Goal: Task Accomplishment & Management: Manage account settings

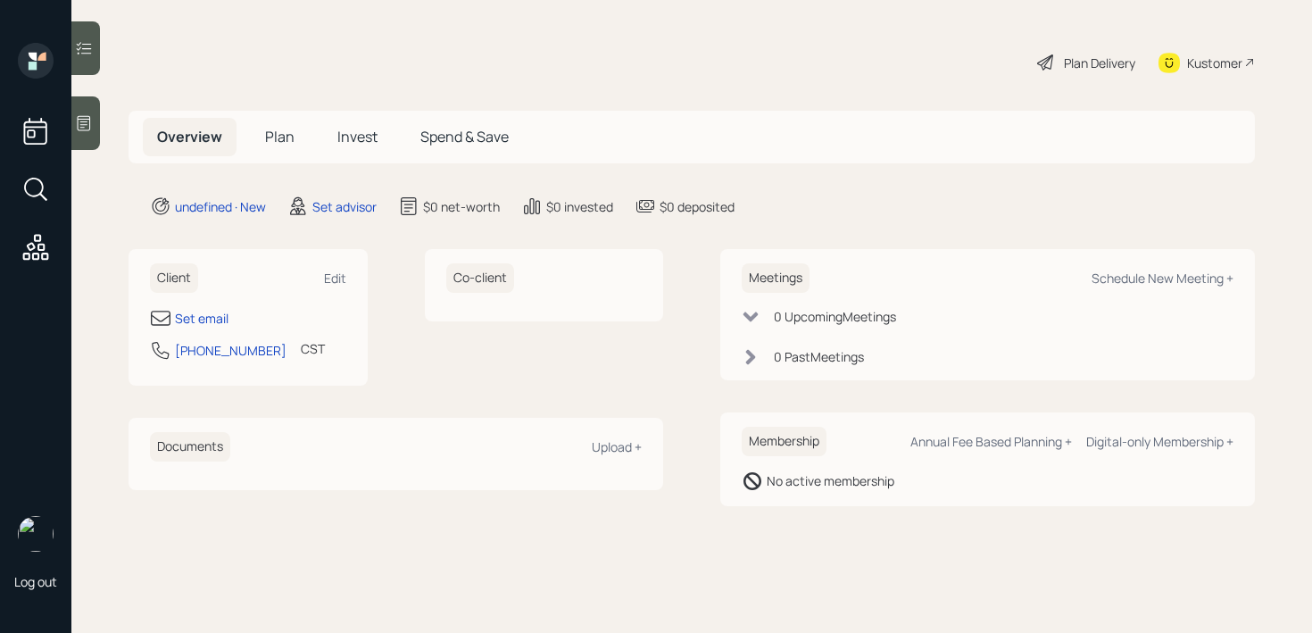
click at [85, 137] on div at bounding box center [85, 123] width 29 height 54
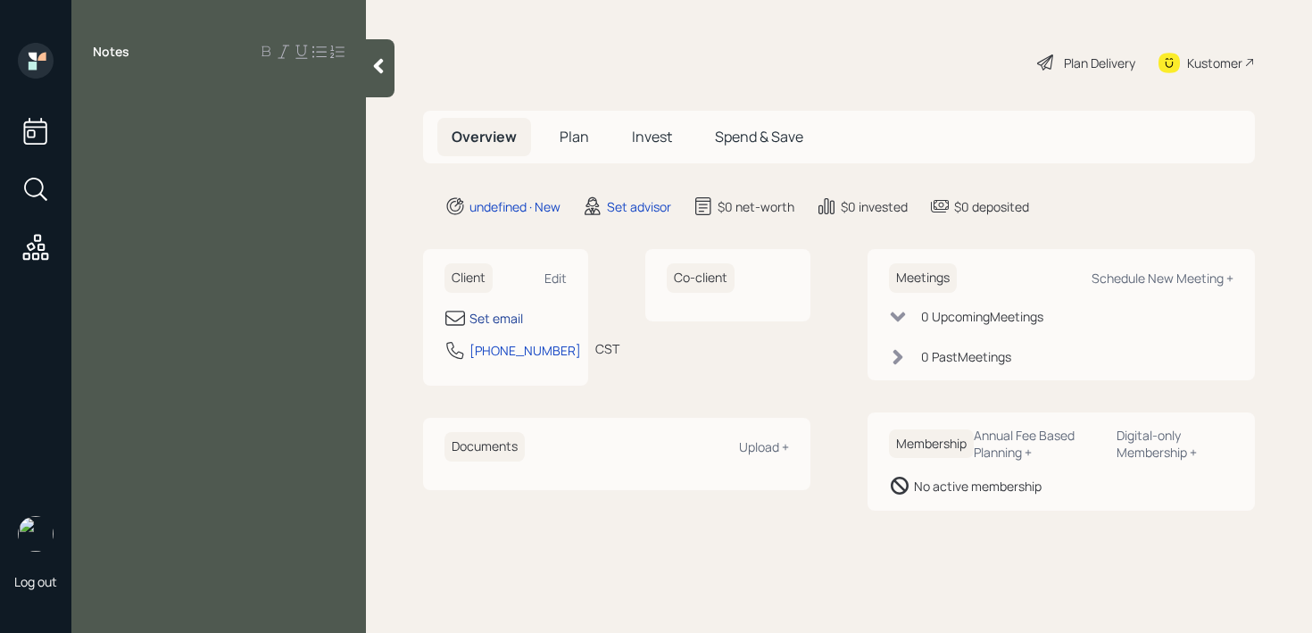
click at [490, 319] on div "Set email" at bounding box center [497, 318] width 54 height 19
select select "America/[GEOGRAPHIC_DATA]"
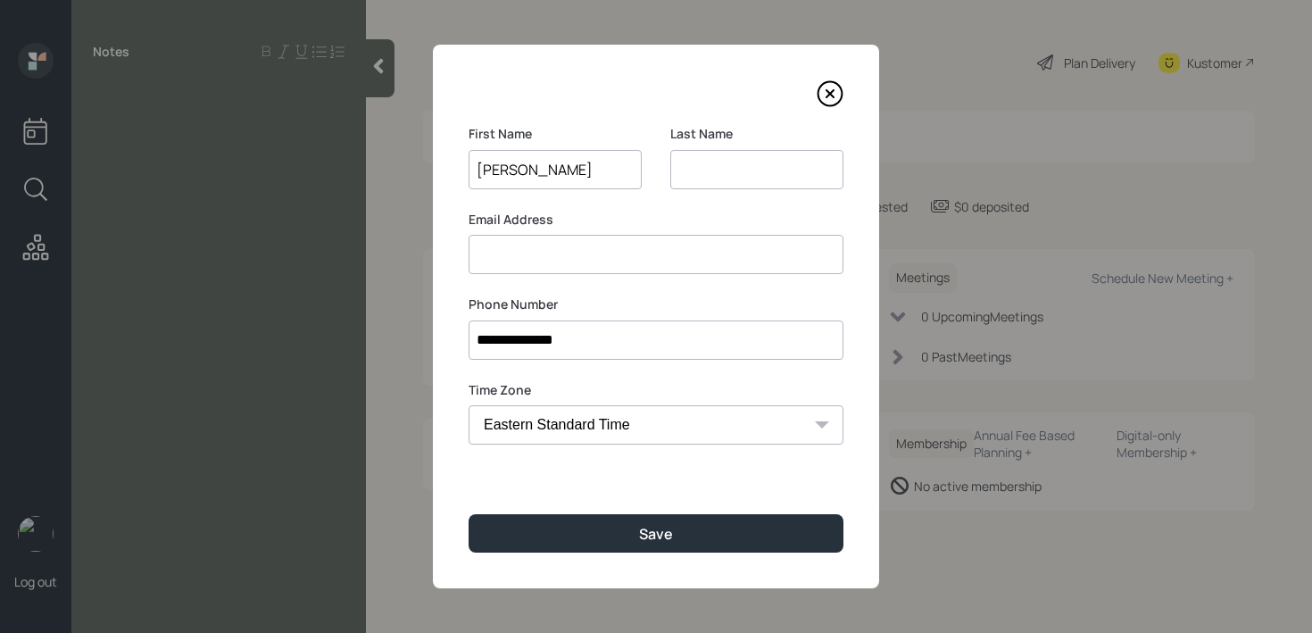
type input "[PERSON_NAME]"
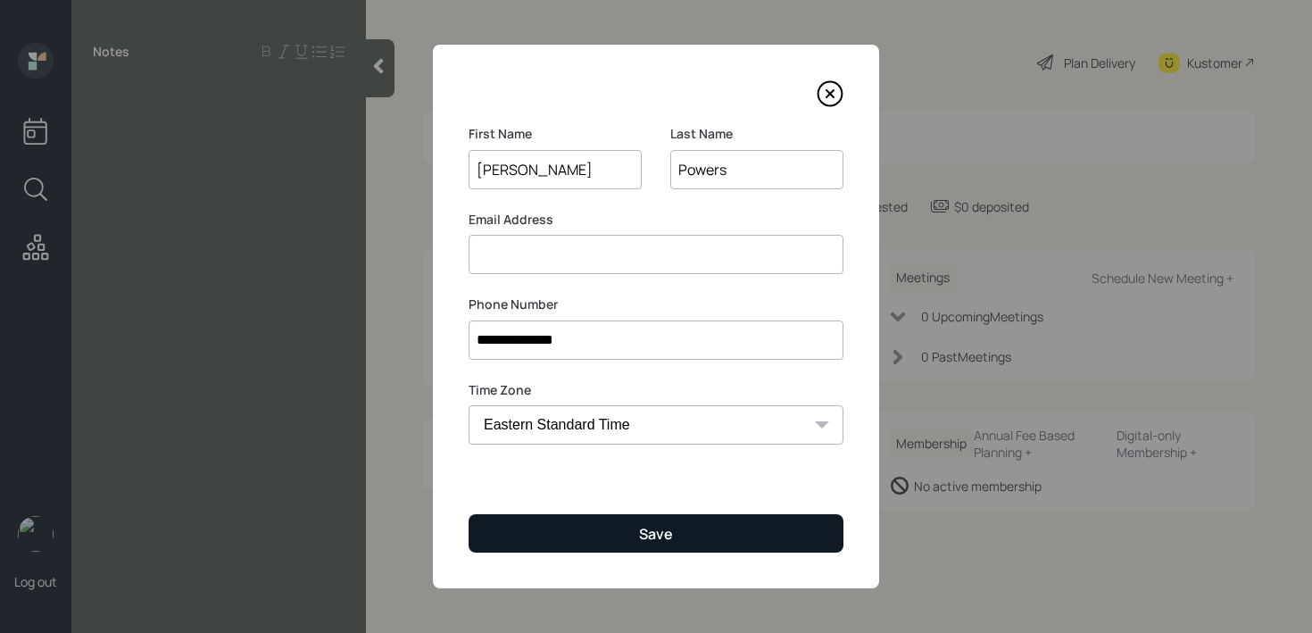
type input "Powers"
click at [593, 541] on button "Save" at bounding box center [656, 533] width 375 height 38
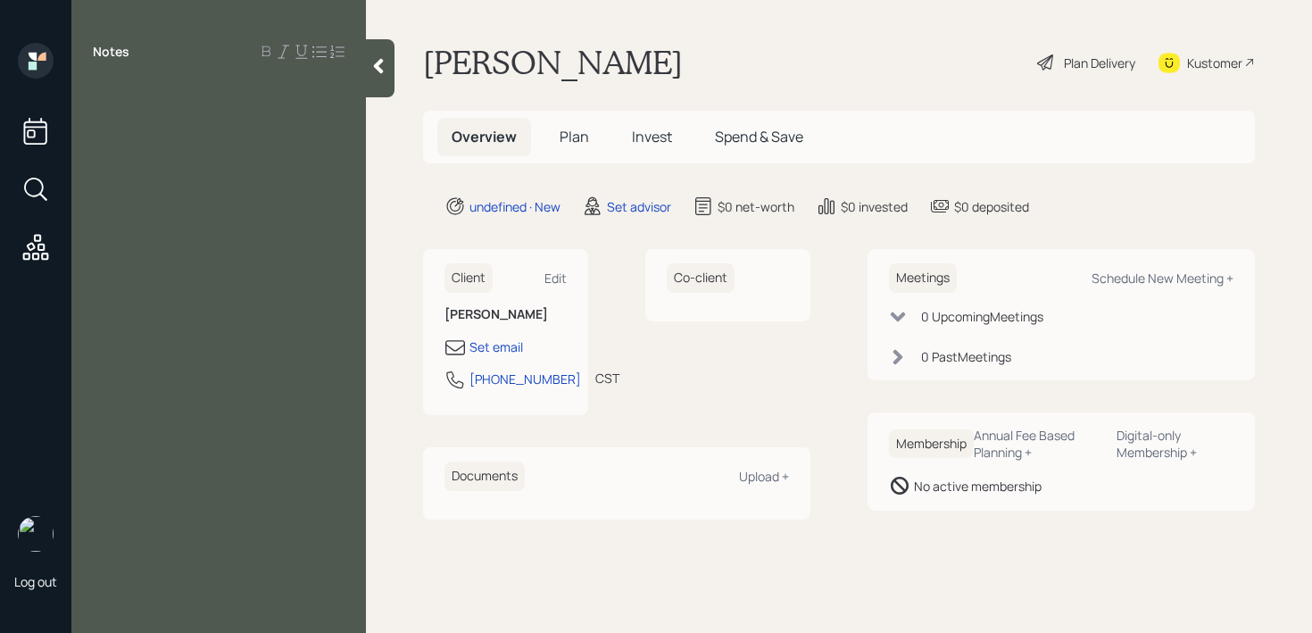
click at [250, 133] on div "Notes" at bounding box center [218, 327] width 295 height 569
click at [254, 125] on div "Notes" at bounding box center [218, 327] width 295 height 569
click at [162, 113] on div "Notes" at bounding box center [218, 327] width 295 height 569
click at [161, 97] on div at bounding box center [219, 92] width 252 height 20
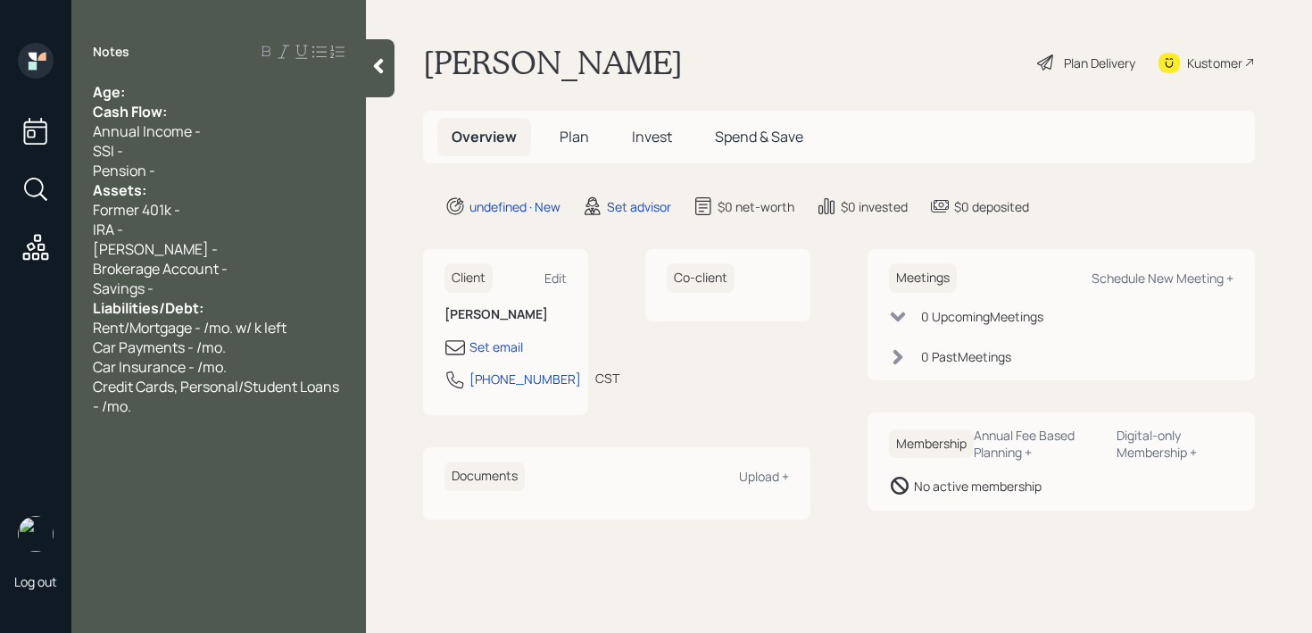
click at [161, 97] on div "Age:" at bounding box center [219, 92] width 252 height 20
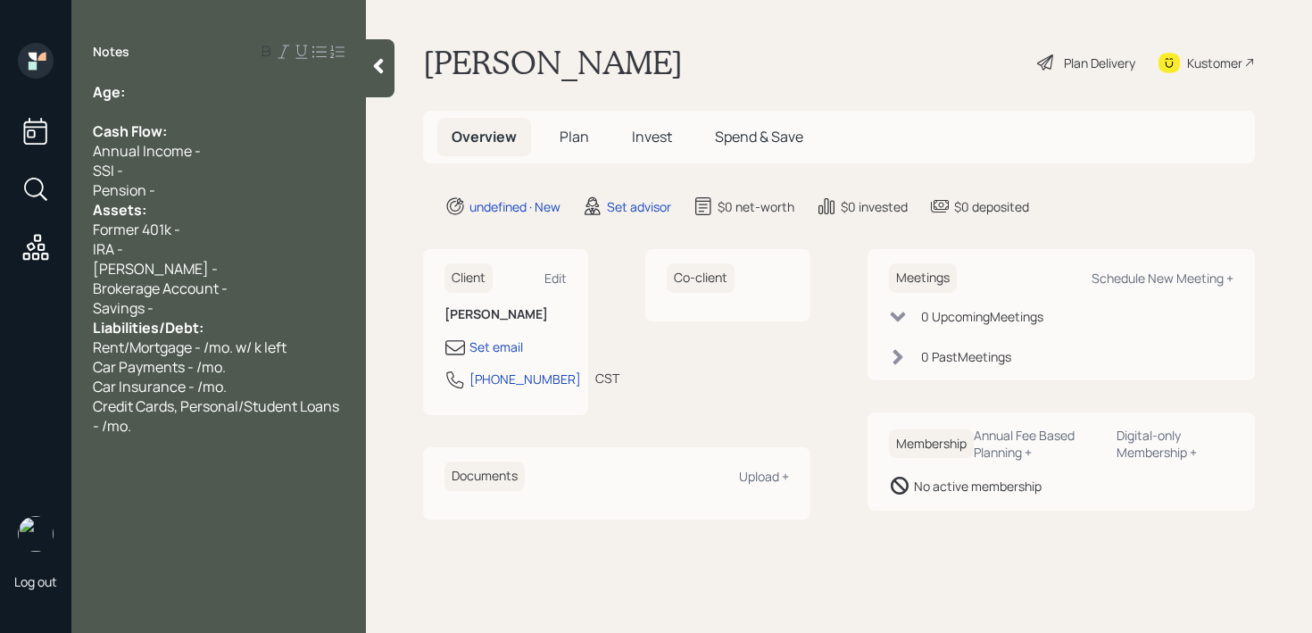
click at [242, 332] on div "Liabilities/Debt:" at bounding box center [219, 328] width 252 height 20
click at [252, 304] on div "Savings -" at bounding box center [219, 308] width 252 height 20
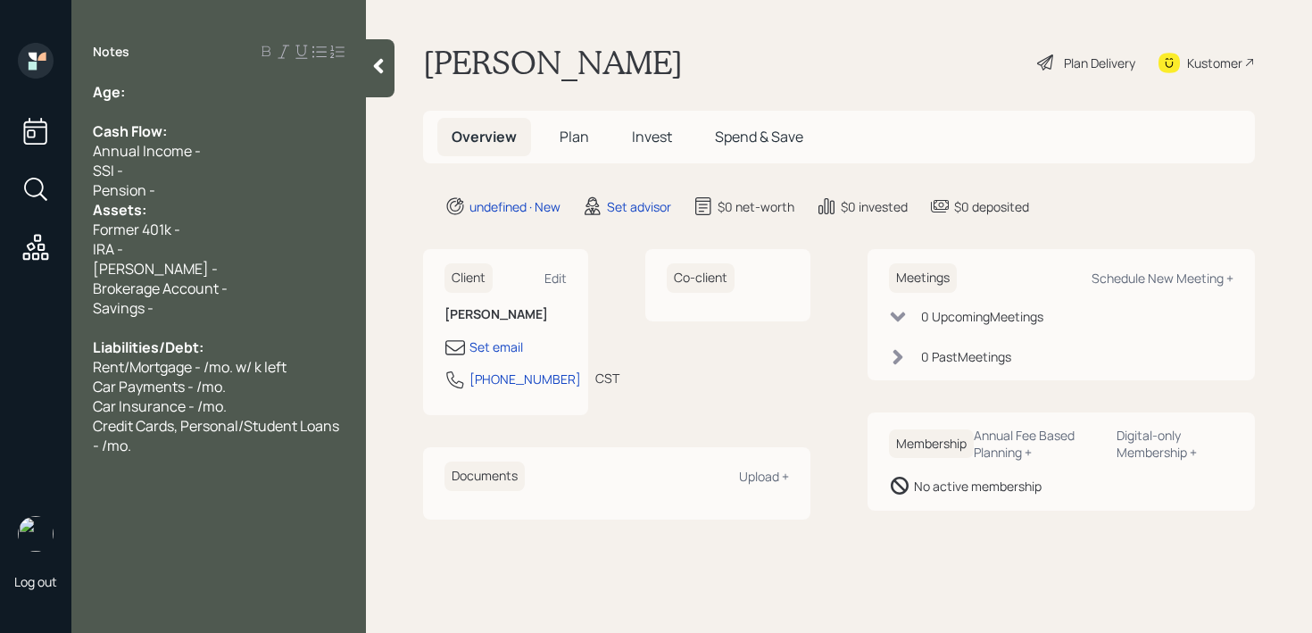
click at [254, 183] on div "Pension -" at bounding box center [219, 190] width 252 height 20
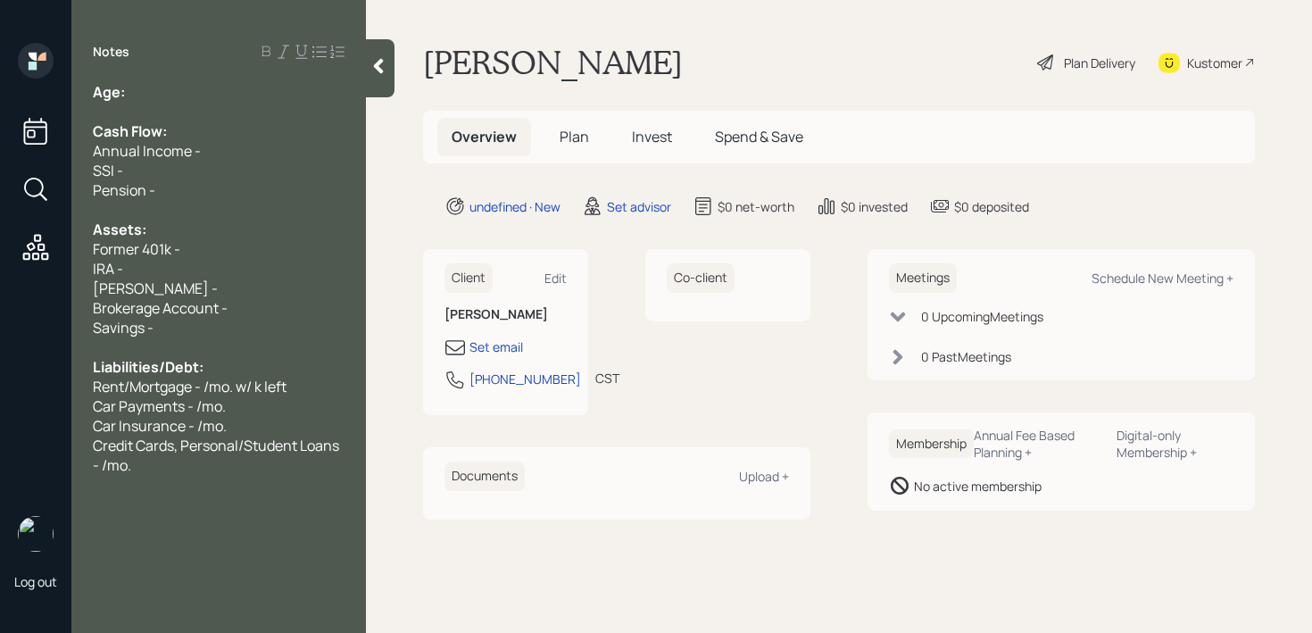
click at [226, 90] on div "Age:" at bounding box center [219, 92] width 252 height 20
drag, startPoint x: 177, startPoint y: 93, endPoint x: 132, endPoint y: 93, distance: 44.6
click at [132, 93] on div "Age: 43" at bounding box center [219, 92] width 252 height 20
click at [136, 93] on span "Age: 4" at bounding box center [193, 92] width 200 height 20
click at [174, 91] on div "Age: 43" at bounding box center [219, 92] width 252 height 20
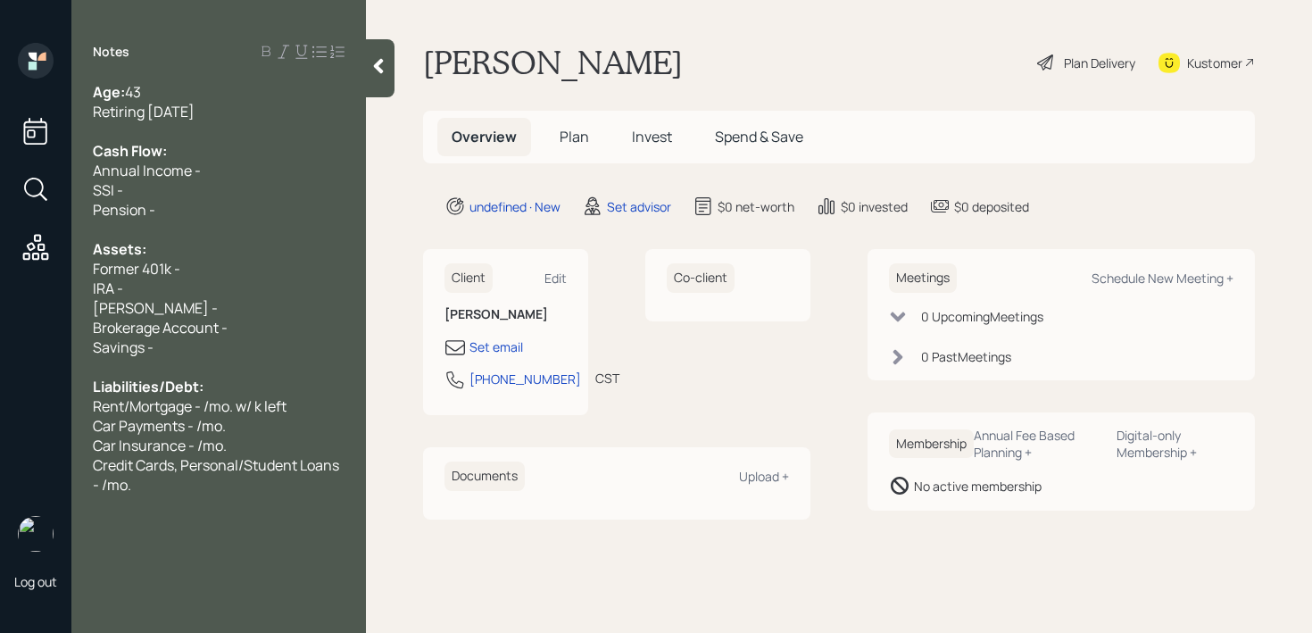
click at [196, 284] on div "IRA -" at bounding box center [219, 289] width 252 height 20
drag, startPoint x: 196, startPoint y: 284, endPoint x: 6, endPoint y: 284, distance: 189.3
click at [6, 284] on div "Log out Notes Age: 43 Retiring in 2 weeks Cash Flow: Annual Income - SSI - Pens…" at bounding box center [656, 316] width 1312 height 633
click at [175, 312] on div "Roth IRA -" at bounding box center [219, 308] width 252 height 20
drag, startPoint x: 180, startPoint y: 286, endPoint x: 89, endPoint y: 275, distance: 91.7
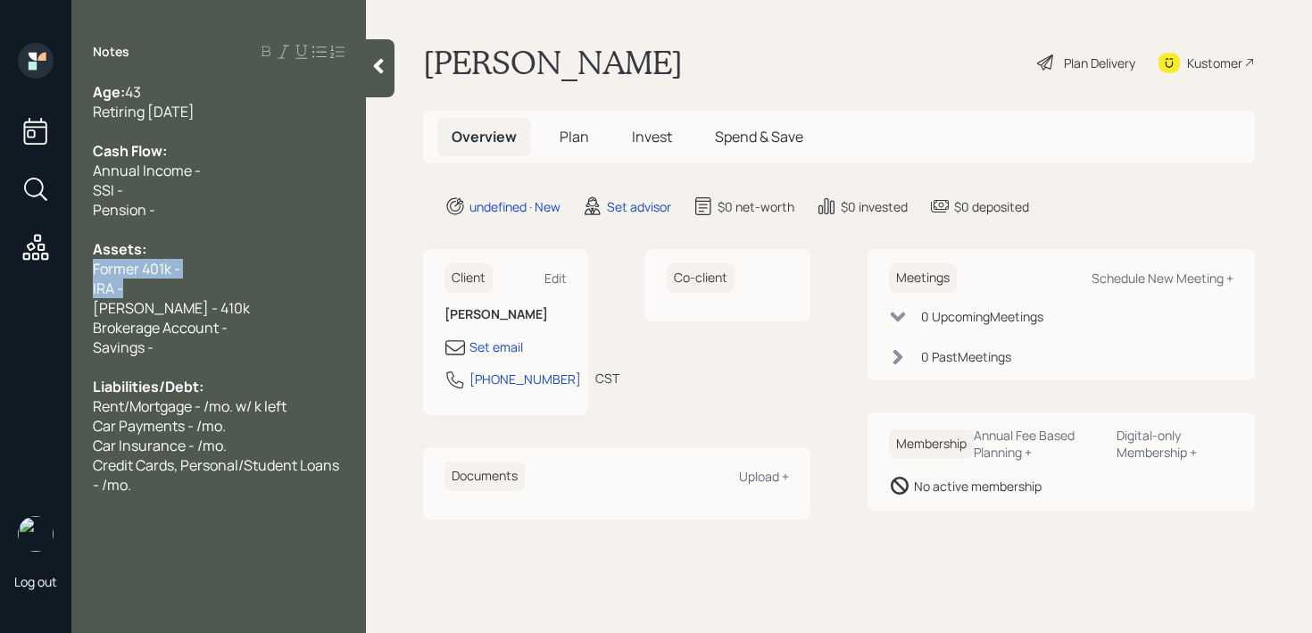
click at [89, 275] on div "Age: 43 Retiring in 2 weeks Cash Flow: Annual Income - SSI - Pension - Assets: …" at bounding box center [218, 288] width 295 height 412
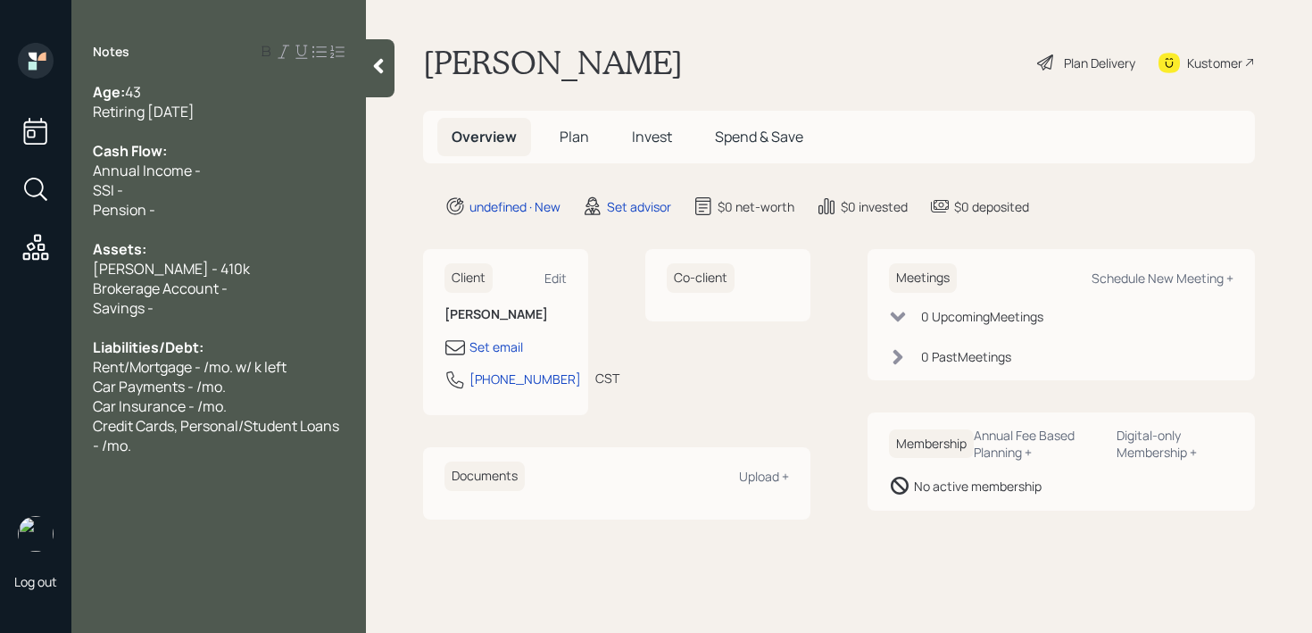
click at [292, 288] on div "Brokerage Account -" at bounding box center [219, 289] width 252 height 20
click at [249, 310] on div "Savings -" at bounding box center [219, 308] width 252 height 20
click at [242, 181] on div "SSI -" at bounding box center [219, 190] width 252 height 20
click at [246, 165] on div "Annual Income -" at bounding box center [219, 171] width 252 height 20
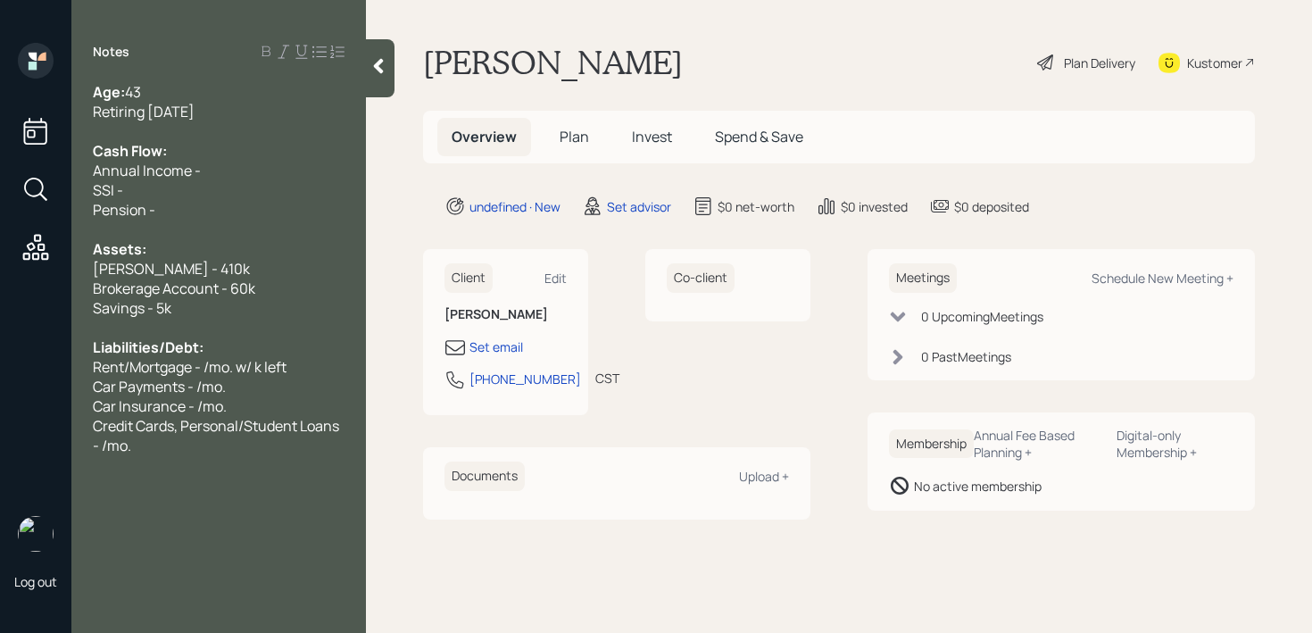
click at [246, 185] on div "SSI -" at bounding box center [219, 190] width 252 height 20
drag, startPoint x: 239, startPoint y: 221, endPoint x: 86, endPoint y: 192, distance: 156.2
click at [86, 192] on div "Age: 43 Retiring in 2 weeks Cash Flow: Annual Income - SSI - Pension - Assets: …" at bounding box center [218, 268] width 295 height 373
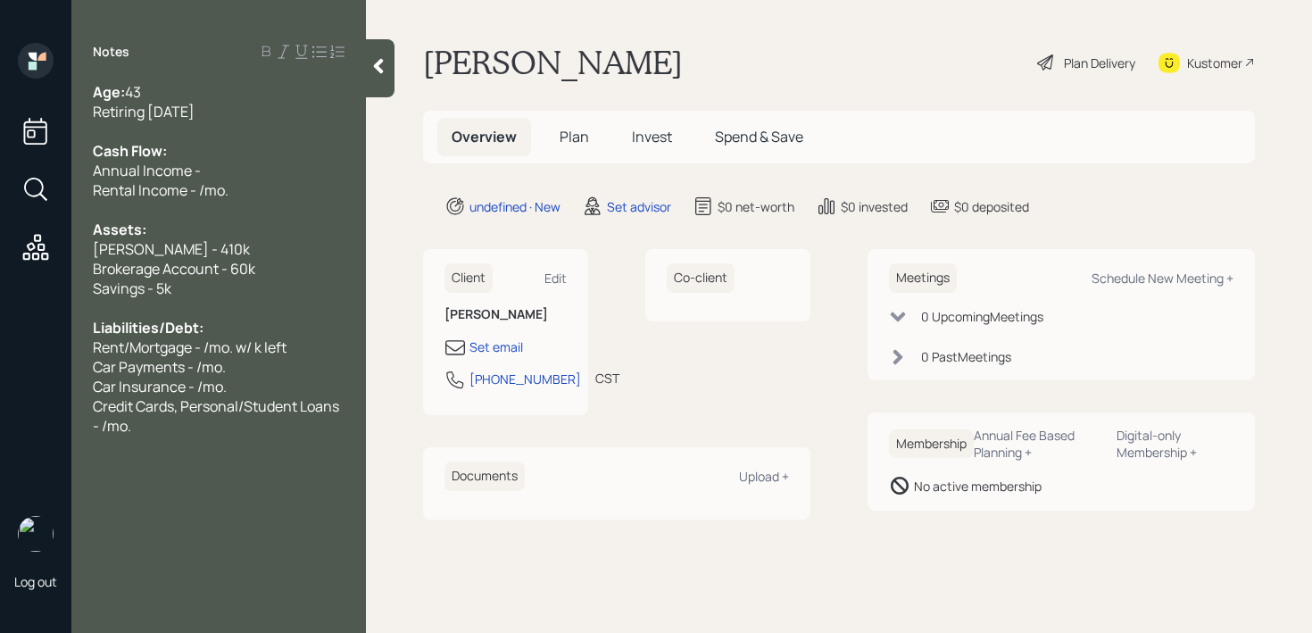
click at [136, 184] on span "Rental Income - /mo." at bounding box center [161, 190] width 136 height 20
click at [264, 200] on div at bounding box center [219, 210] width 252 height 20
click at [266, 192] on div "Rental Income - /mo." at bounding box center [219, 190] width 252 height 20
click at [255, 169] on div "Annual Income -" at bounding box center [219, 171] width 252 height 20
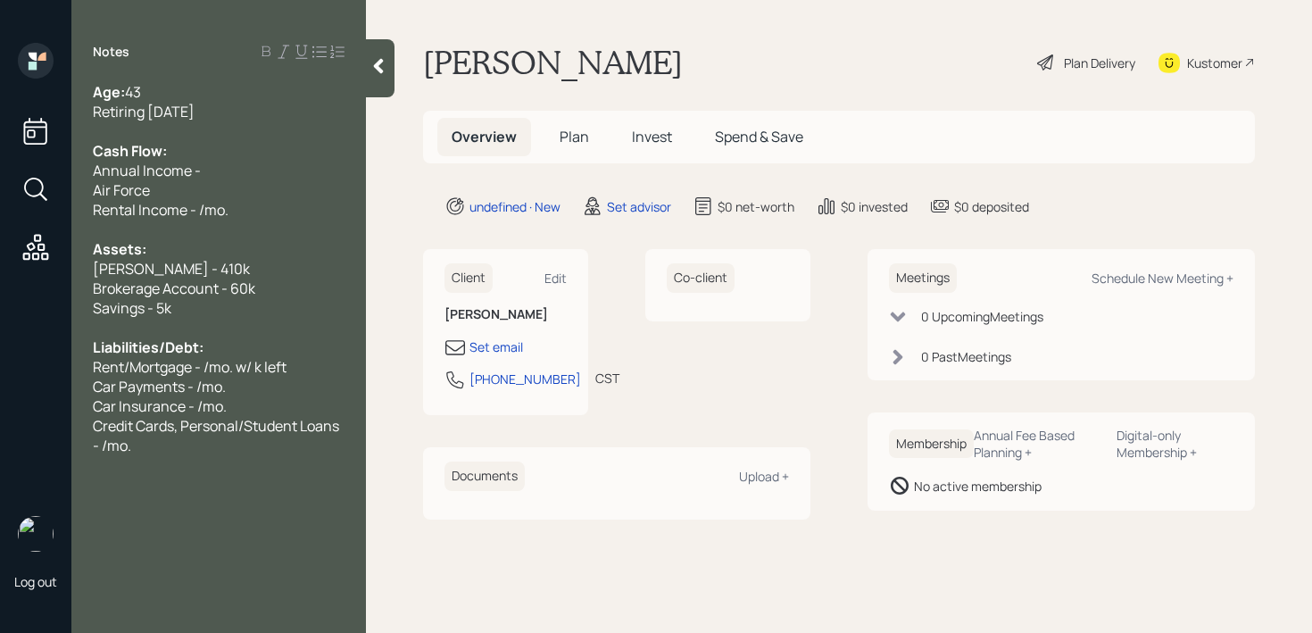
click at [245, 115] on div "Retiring in 2 weeks" at bounding box center [219, 112] width 252 height 20
click at [179, 189] on div "Air Force" at bounding box center [219, 190] width 252 height 20
click at [180, 216] on span "Rental Income - /mo." at bounding box center [161, 210] width 136 height 20
click at [197, 209] on span "Rental Income - /mo." at bounding box center [161, 210] width 136 height 20
drag, startPoint x: 267, startPoint y: 157, endPoint x: 45, endPoint y: 157, distance: 222.3
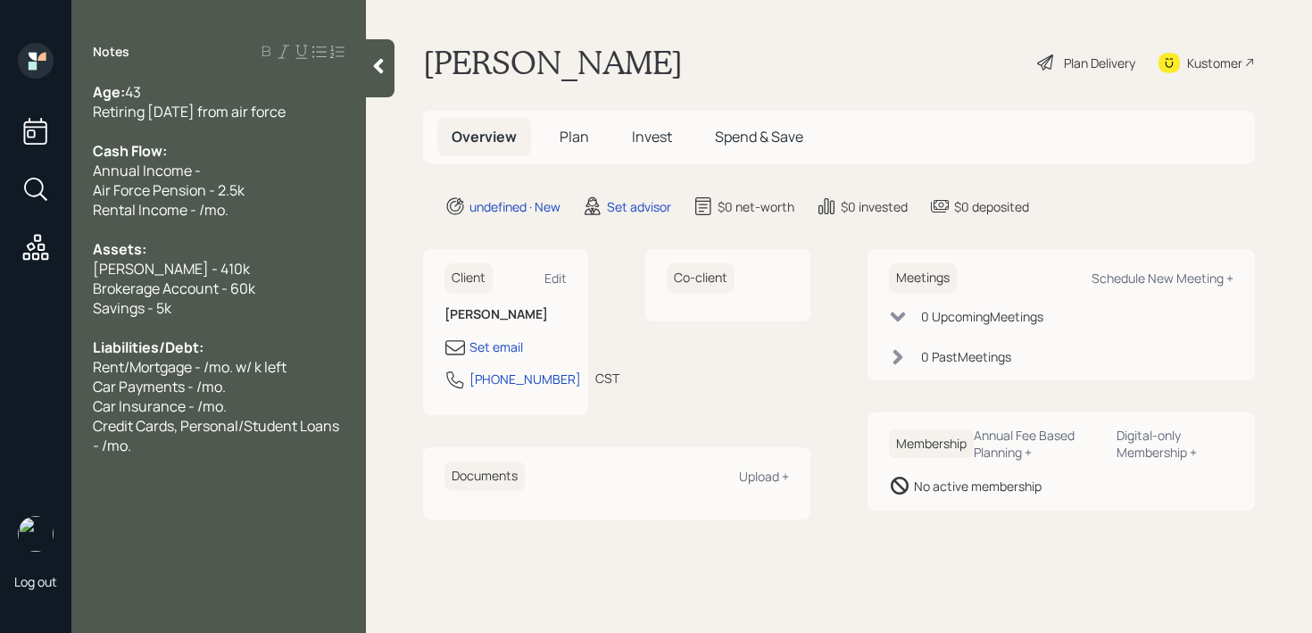
click at [45, 157] on div "Log out Notes Age: 43 Retiring in 2 weeks from air force Cash Flow: Annual Inco…" at bounding box center [656, 316] width 1312 height 633
click at [143, 173] on span "Annual Income -" at bounding box center [147, 171] width 108 height 20
drag, startPoint x: 209, startPoint y: 168, endPoint x: 2, endPoint y: 168, distance: 207.1
click at [53, 168] on div "Log out Notes Age: 43 Retiring in 2 weeks from air force Cash Flow: Annual Inco…" at bounding box center [656, 316] width 1312 height 633
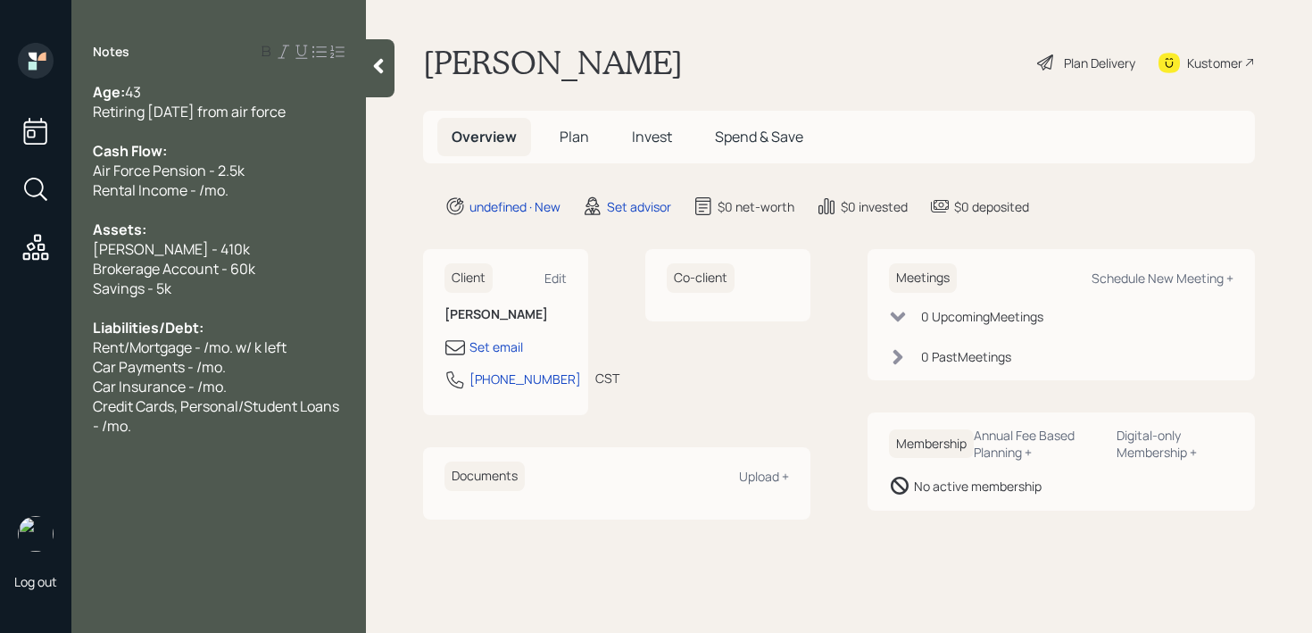
drag, startPoint x: 312, startPoint y: 114, endPoint x: 0, endPoint y: 114, distance: 312.5
click at [0, 114] on div "Log out Notes Age: 43 Retiring in 2 weeks from air force Cash Flow: Air Force P…" at bounding box center [656, 316] width 1312 height 633
copy span "Retiring in 2 weeks from air force"
click at [180, 431] on div "Credit Cards, Personal/Student Loans - /mo." at bounding box center [219, 415] width 252 height 39
click at [198, 187] on span "Rental Income - /mo." at bounding box center [161, 190] width 136 height 20
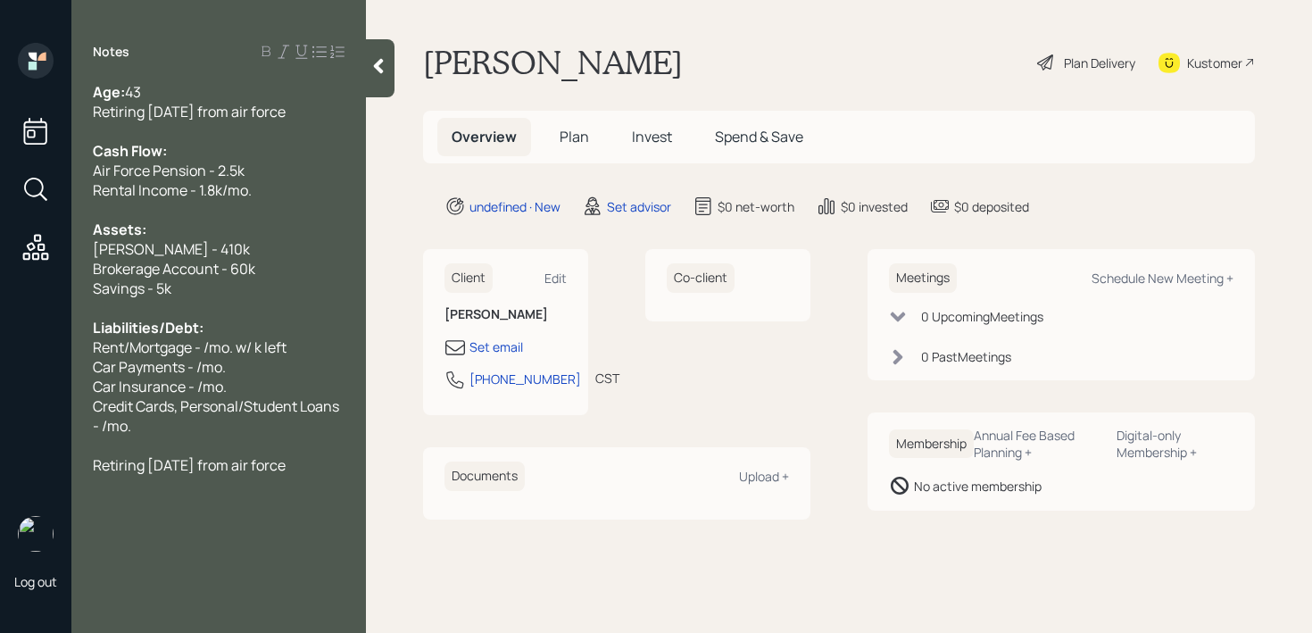
click at [153, 290] on span "Savings - 5k" at bounding box center [132, 289] width 79 height 20
click at [187, 308] on div at bounding box center [219, 308] width 252 height 20
click at [207, 267] on span "Brokerage Account - 60k" at bounding box center [174, 269] width 162 height 20
click at [311, 117] on div "Retiring in 2 weeks from air force" at bounding box center [219, 112] width 252 height 20
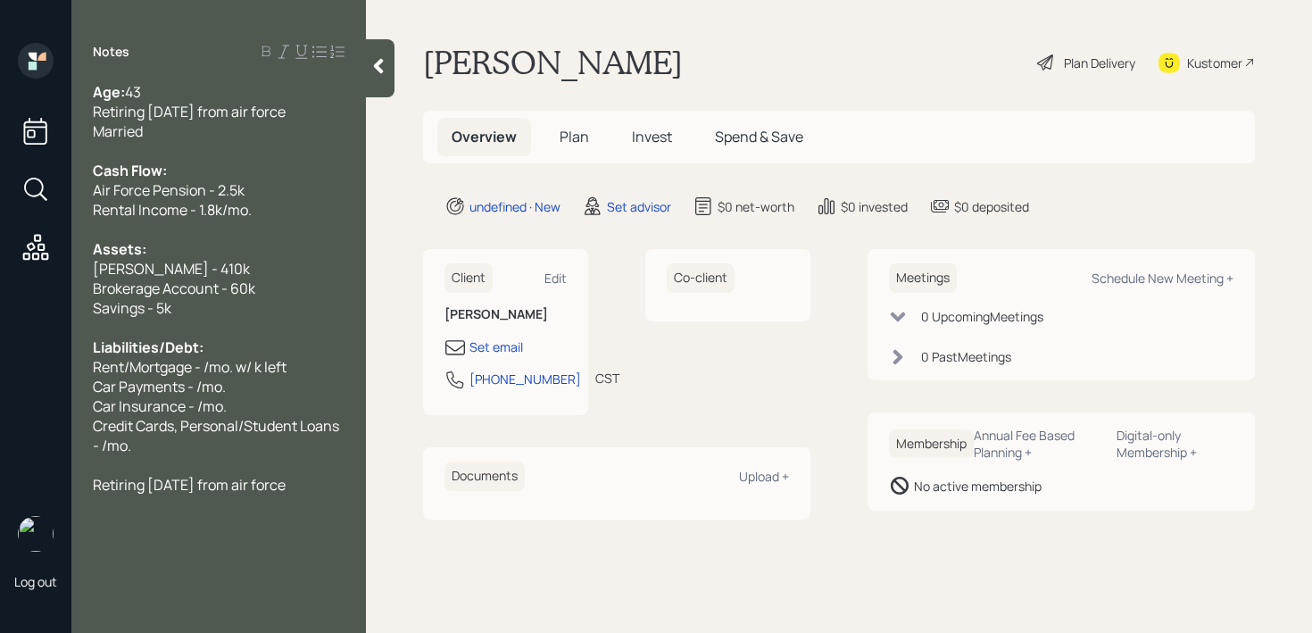
click at [226, 388] on div "Car Payments - /mo." at bounding box center [219, 387] width 252 height 20
drag, startPoint x: 136, startPoint y: 374, endPoint x: 0, endPoint y: 374, distance: 135.7
click at [0, 374] on div "Log out Notes Age: 43 Retiring in 2 weeks from air force Married Cash Flow: Air…" at bounding box center [656, 316] width 1312 height 633
click at [207, 362] on span "Rent/Mortgage - /mo. w/ k left" at bounding box center [190, 367] width 194 height 20
drag, startPoint x: 128, startPoint y: 368, endPoint x: 357, endPoint y: 368, distance: 229.4
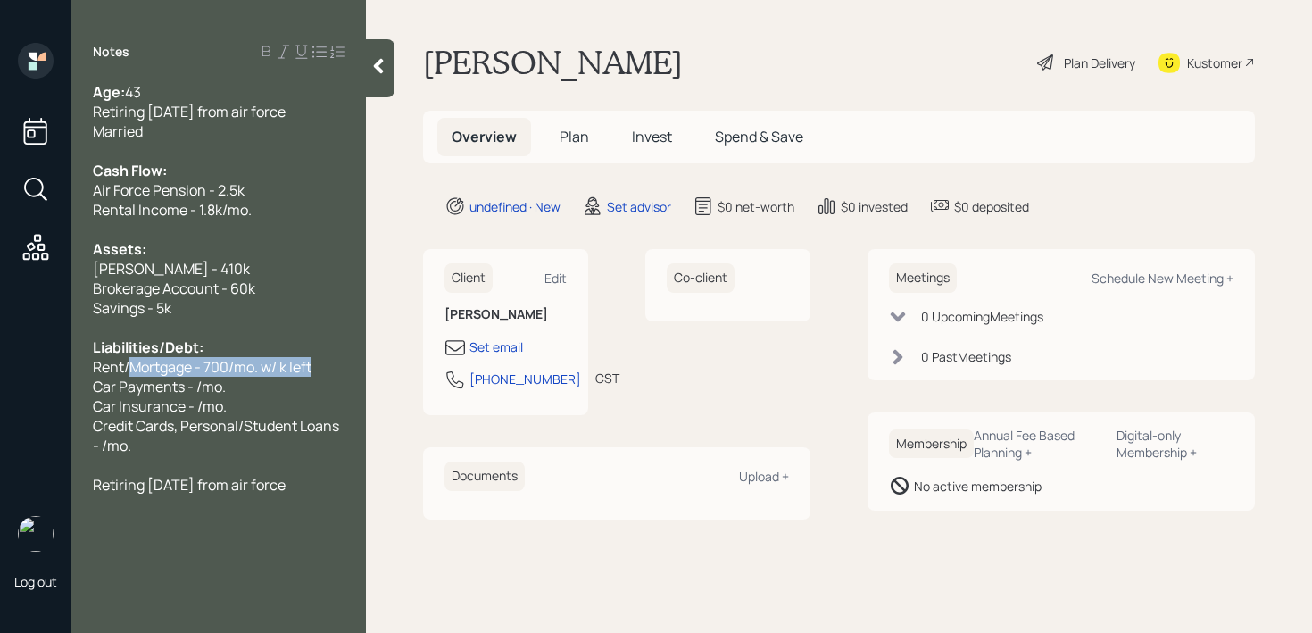
click at [357, 368] on div "Age: 43 Retiring in 2 weeks from air force Married Cash Flow: Air Force Pension…" at bounding box center [218, 288] width 295 height 412
copy span "Mortgage - 700/mo. w/ k left"
click at [337, 368] on div "Rent/Mortgage - 700/mo. w/ k left" at bounding box center [219, 367] width 252 height 20
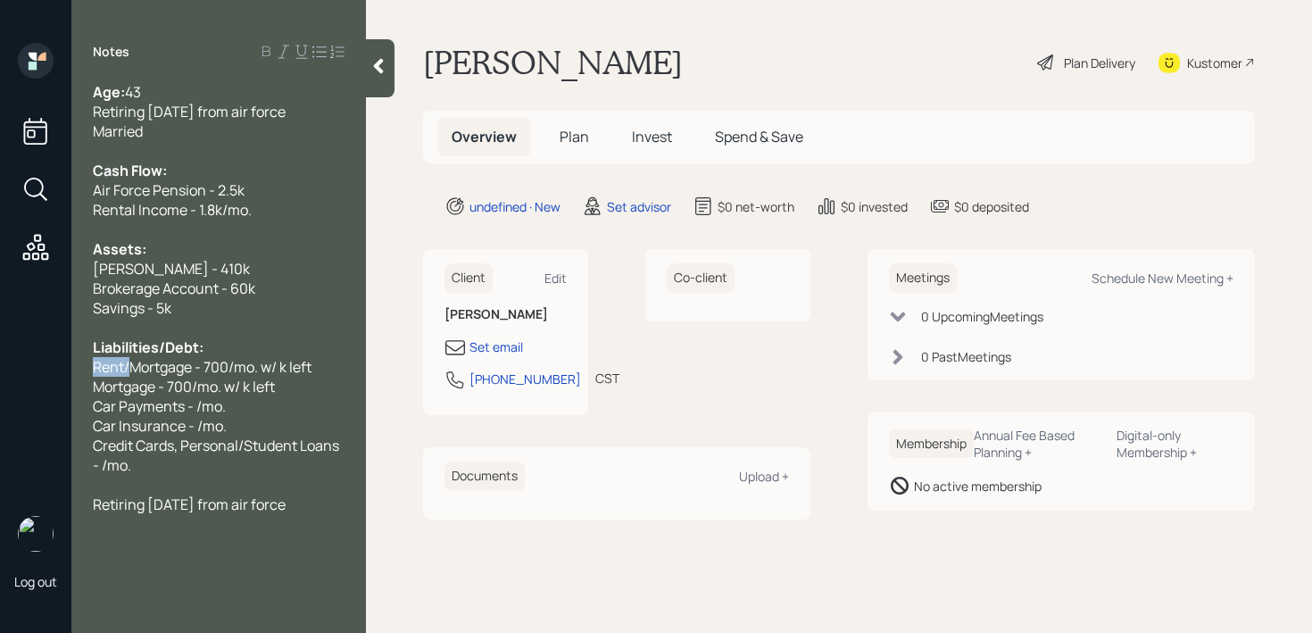
drag, startPoint x: 129, startPoint y: 369, endPoint x: 70, endPoint y: 369, distance: 59.8
click at [70, 369] on div "Log out Notes Age: 43 Retiring in 2 weeks from air force Married Cash Flow: Air…" at bounding box center [656, 316] width 1312 height 633
click at [188, 385] on span "Mortgage - 700/mo. w/ k left" at bounding box center [184, 387] width 182 height 20
drag, startPoint x: 273, startPoint y: 386, endPoint x: 0, endPoint y: 386, distance: 273.2
click at [0, 386] on div "Log out Notes Age: 43 Retiring in 2 weeks from air force Married Cash Flow: Air…" at bounding box center [656, 316] width 1312 height 633
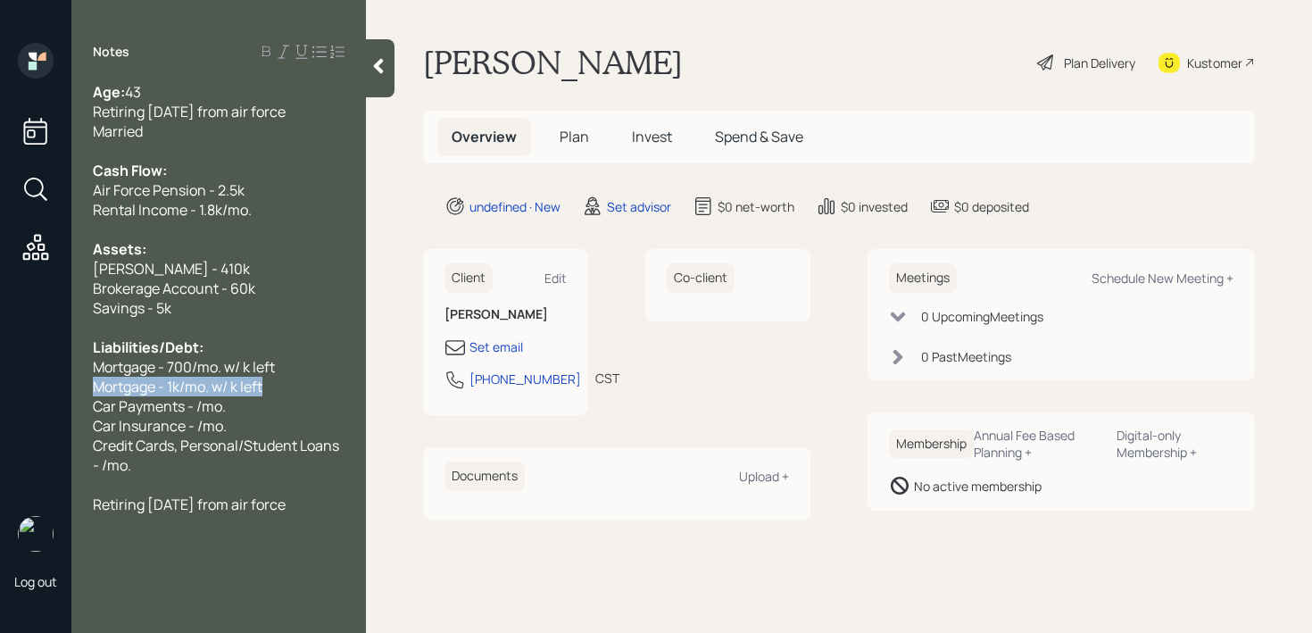
copy span "Mortgage - 1k/mo. w/ k left"
click at [304, 384] on div "Mortgage - 1k/mo. w/ k left" at bounding box center [219, 387] width 252 height 20
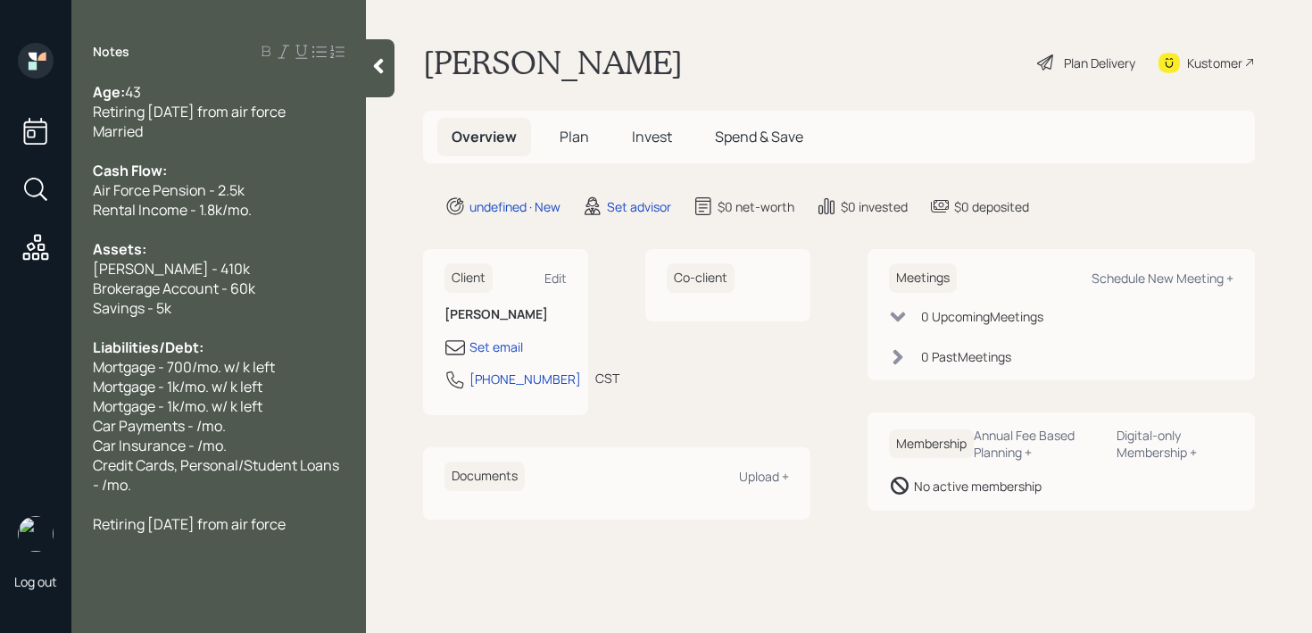
click at [179, 407] on span "Mortgage - 1k/mo. w/ k left" at bounding box center [178, 406] width 170 height 20
click at [161, 386] on span "Mortgage - 1k/mo. w/ k left" at bounding box center [178, 387] width 170 height 20
click at [168, 408] on span "Mortgage - 2.6k/mo. w/ k left" at bounding box center [185, 406] width 185 height 20
click at [229, 421] on div "Car Payments - /mo." at bounding box center [219, 426] width 252 height 20
drag, startPoint x: 246, startPoint y: 422, endPoint x: 0, endPoint y: 422, distance: 245.5
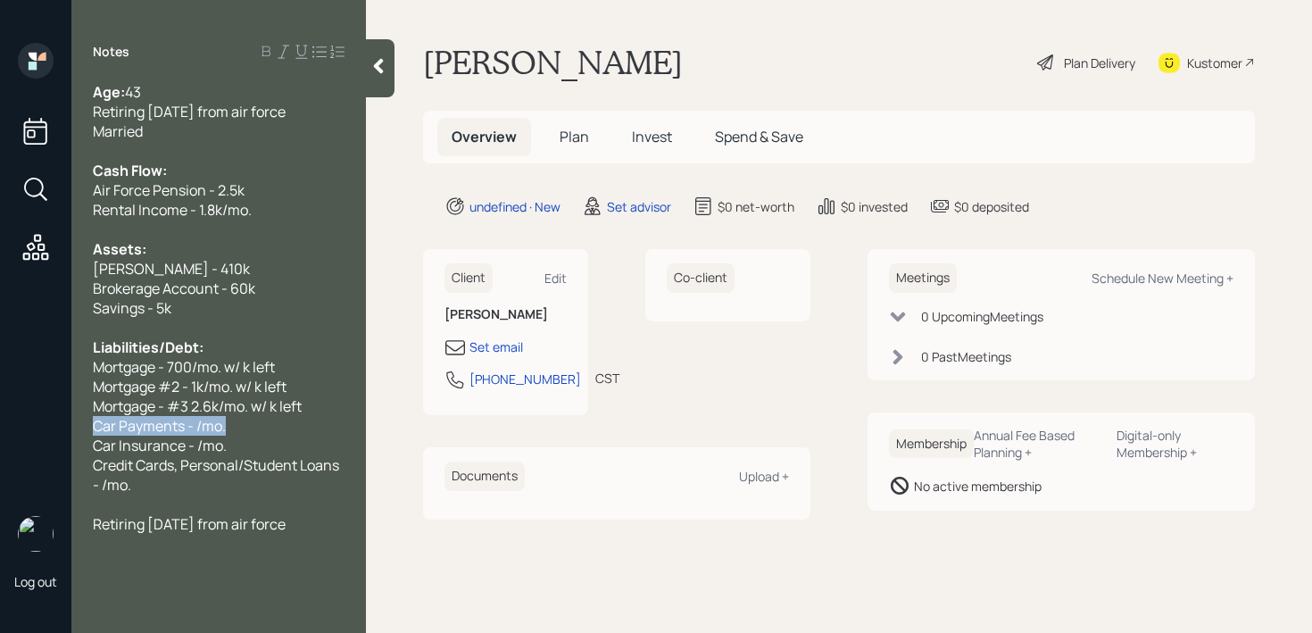
click at [0, 422] on div "Log out Notes Age: 43 Retiring in 2 weeks from air force Married Cash Flow: Air…" at bounding box center [656, 316] width 1312 height 633
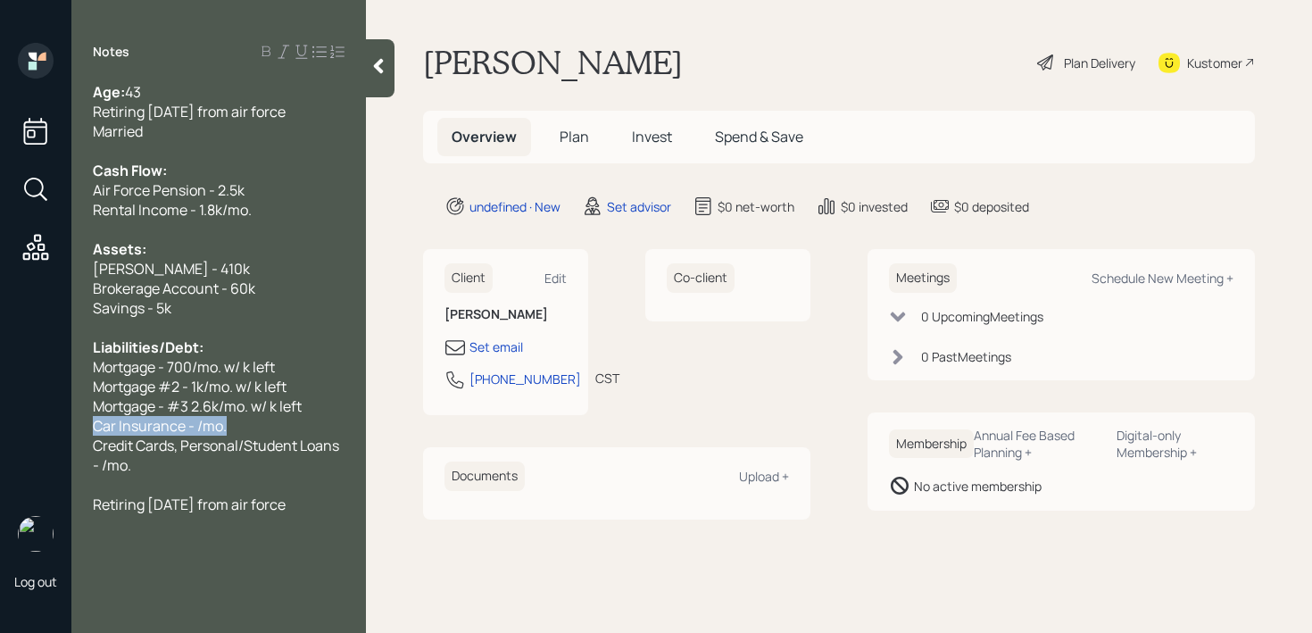
drag, startPoint x: 256, startPoint y: 420, endPoint x: 16, endPoint y: 420, distance: 240.2
click at [19, 420] on div "Log out Notes Age: 43 Retiring in 2 weeks from air force Married Cash Flow: Air…" at bounding box center [656, 316] width 1312 height 633
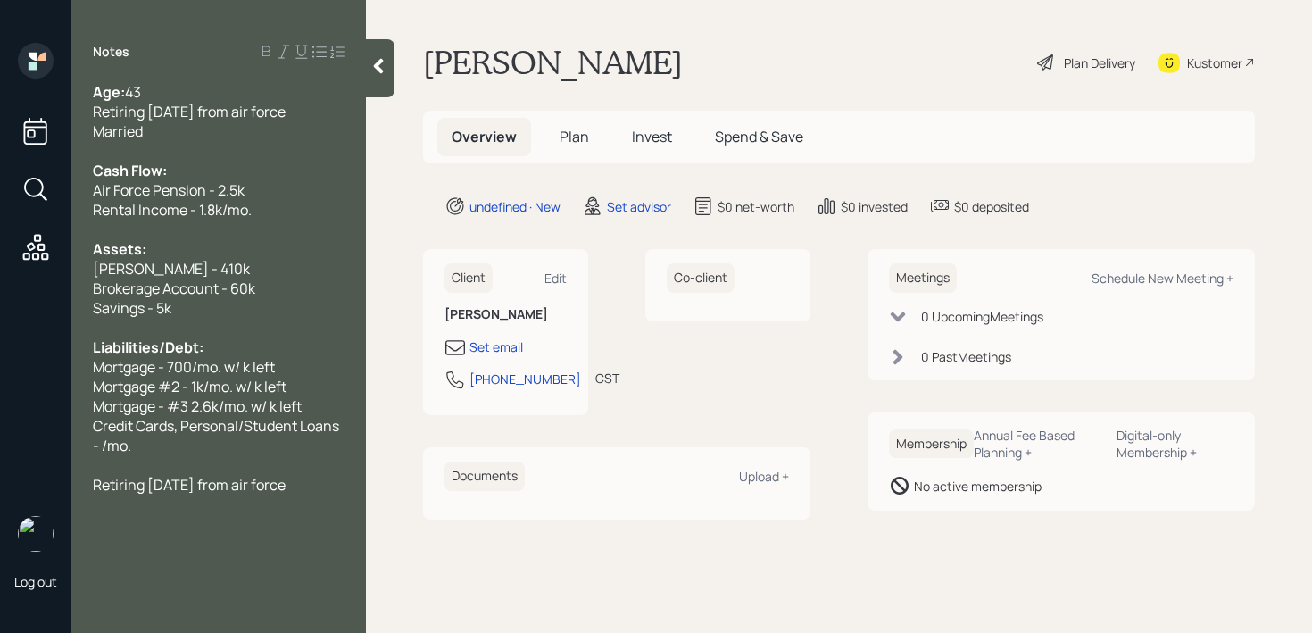
click at [170, 432] on span "Credit Cards, Personal/Student Loans - /mo." at bounding box center [217, 435] width 249 height 39
drag, startPoint x: 179, startPoint y: 438, endPoint x: 86, endPoint y: 428, distance: 93.5
click at [86, 428] on div "Age: 43 Retiring in 2 weeks from air force Married Cash Flow: Air Force Pension…" at bounding box center [218, 288] width 295 height 412
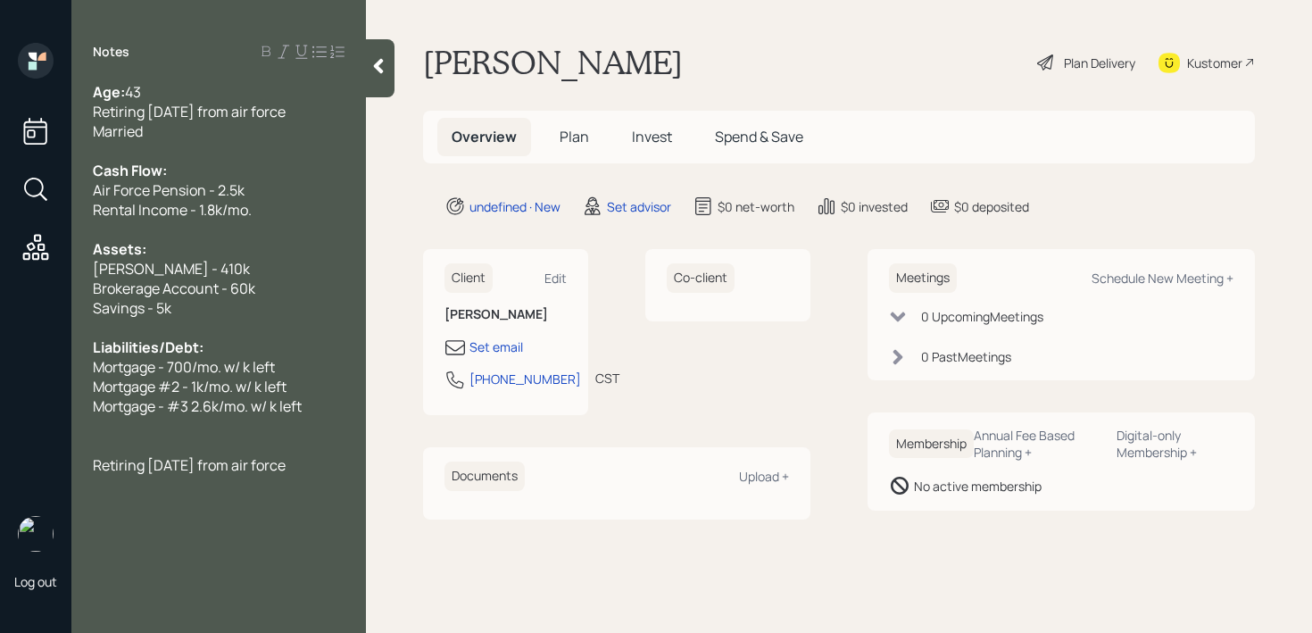
click at [373, 83] on div at bounding box center [380, 68] width 29 height 58
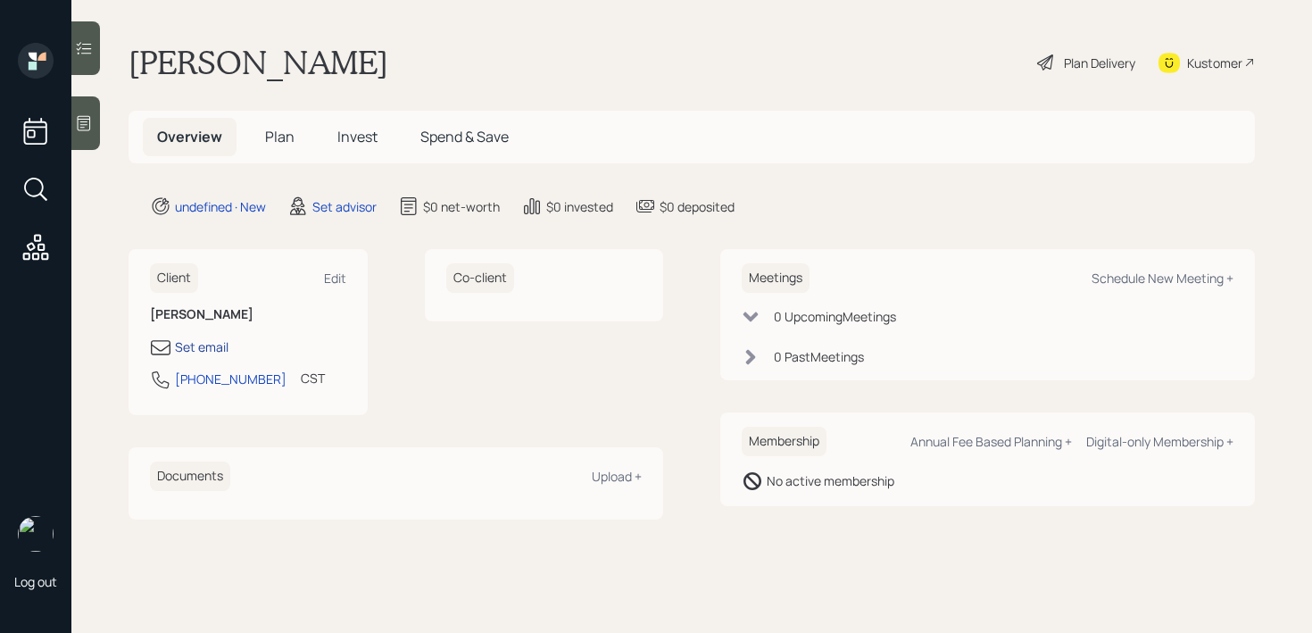
click at [211, 352] on div "Set email" at bounding box center [202, 346] width 54 height 19
select select "America/Chicago"
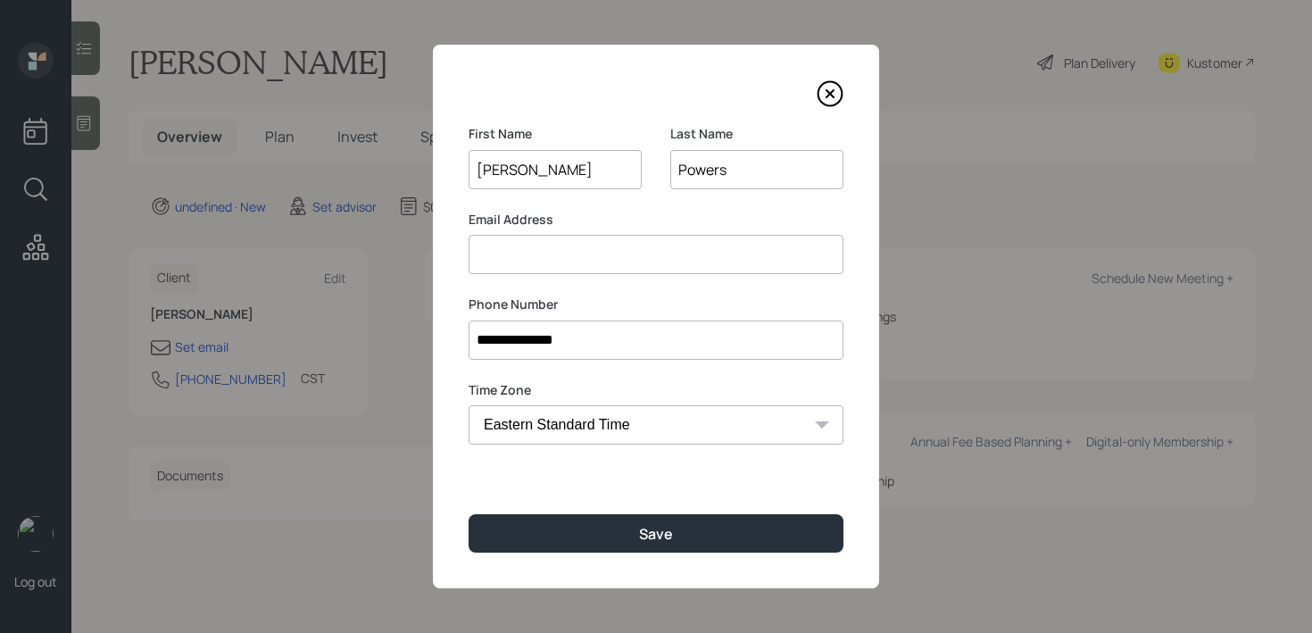
click at [763, 241] on input at bounding box center [656, 254] width 375 height 39
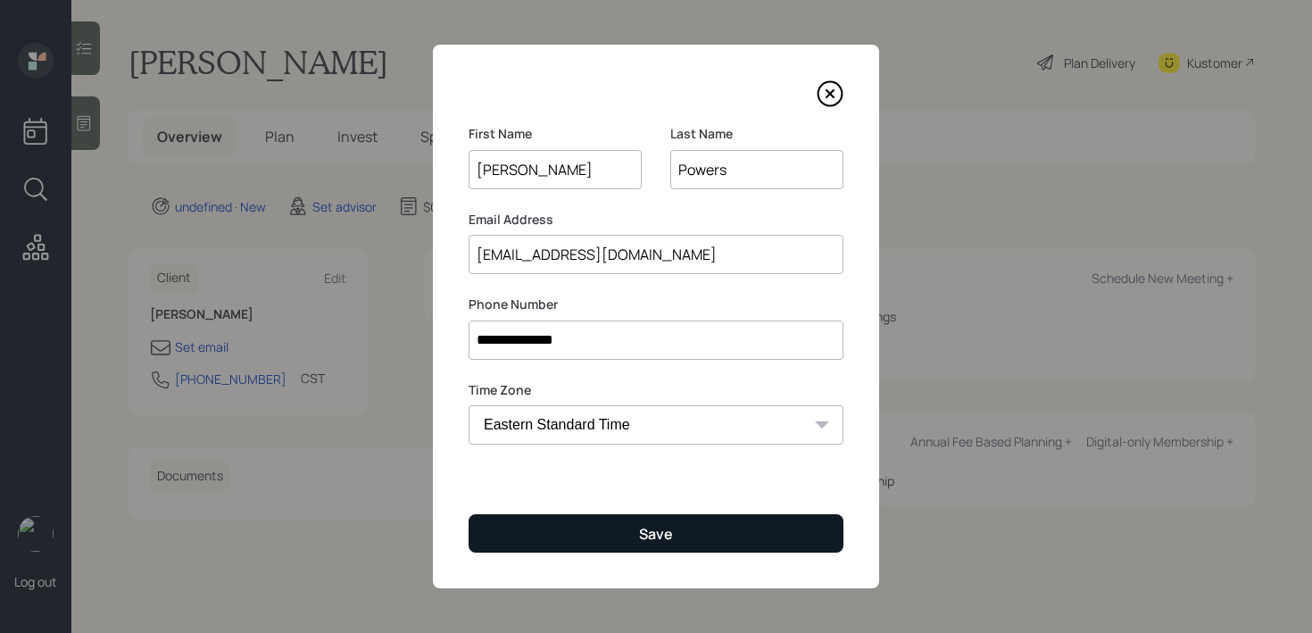
type input "jasonpowers505@gmail.com"
click at [682, 531] on button "Save" at bounding box center [656, 533] width 375 height 38
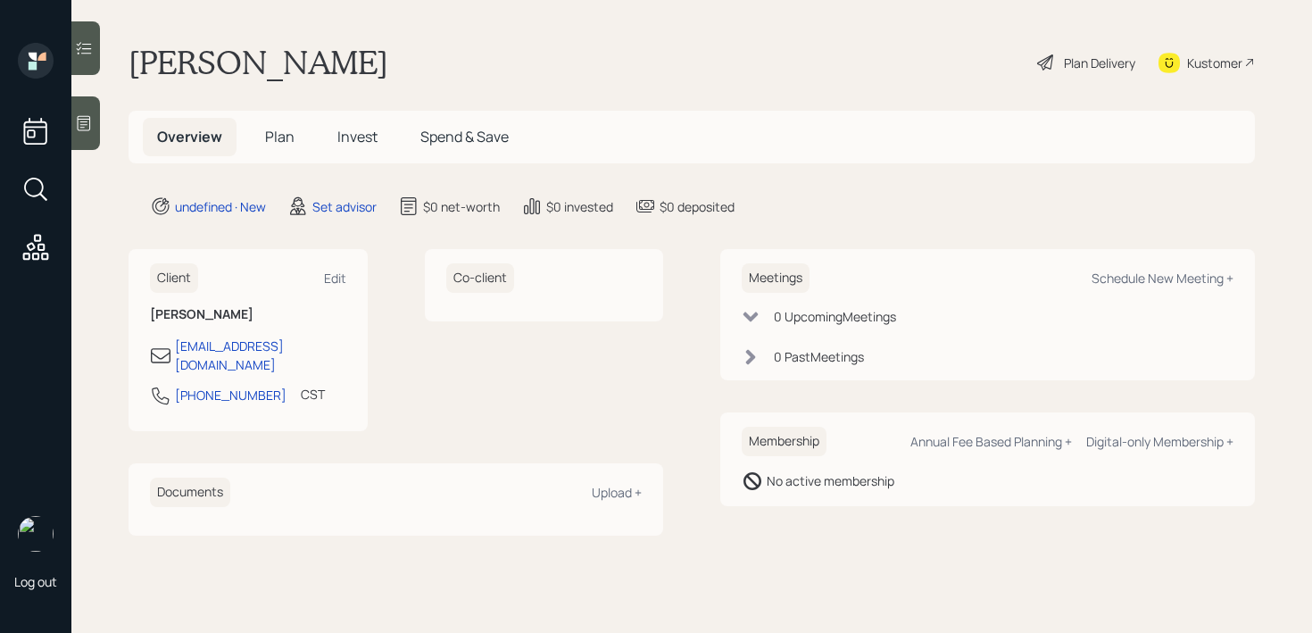
click at [1131, 269] on div "Meetings Schedule New Meeting +" at bounding box center [988, 277] width 492 height 29
click at [1129, 287] on div "Meetings Schedule New Meeting +" at bounding box center [988, 277] width 492 height 29
click at [1153, 274] on div "Schedule New Meeting +" at bounding box center [1163, 278] width 142 height 17
select select "round-robin"
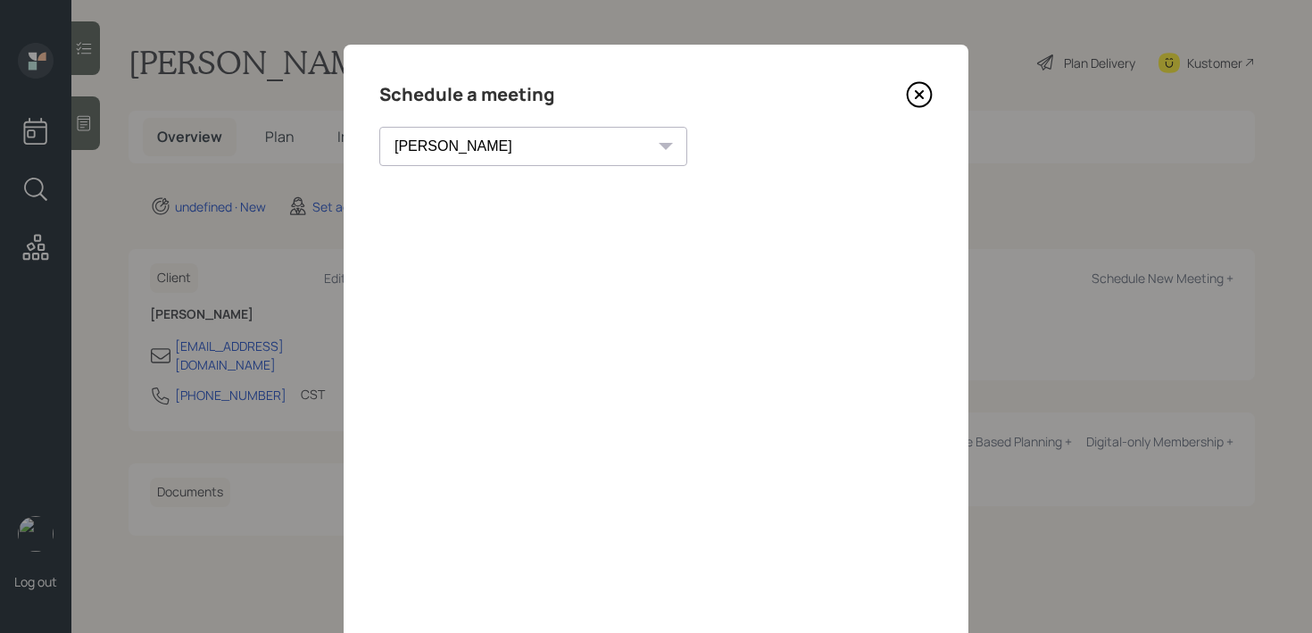
click at [917, 103] on icon at bounding box center [919, 94] width 27 height 27
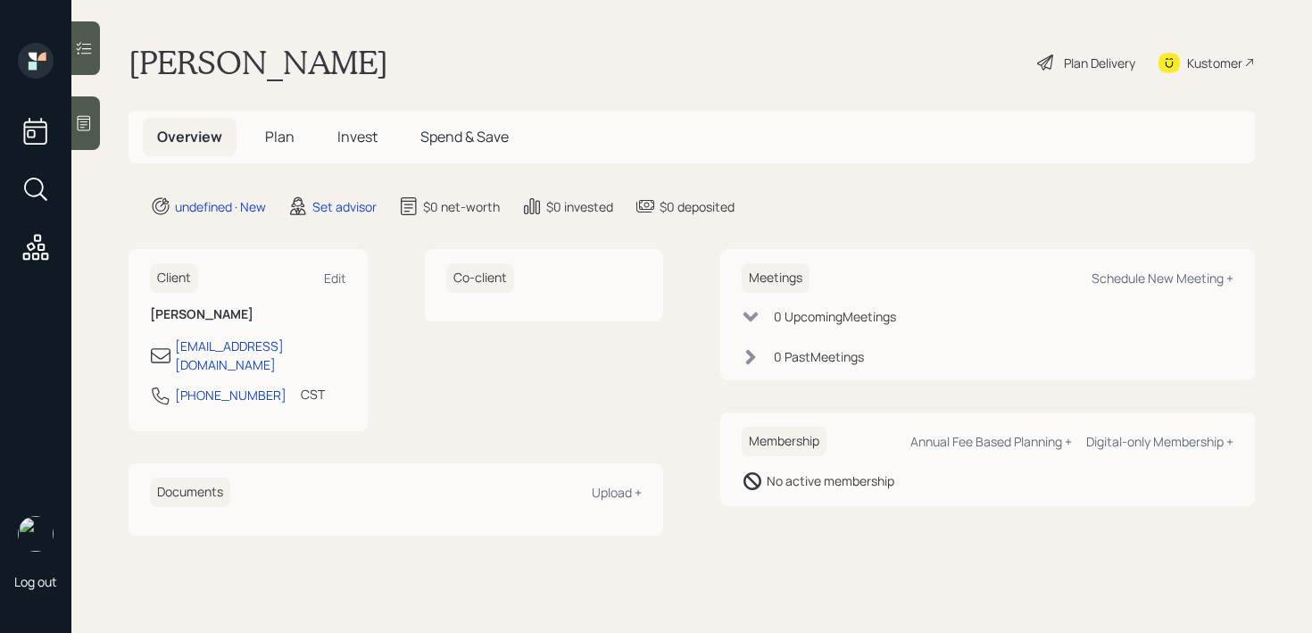
click at [88, 130] on icon at bounding box center [84, 123] width 18 height 18
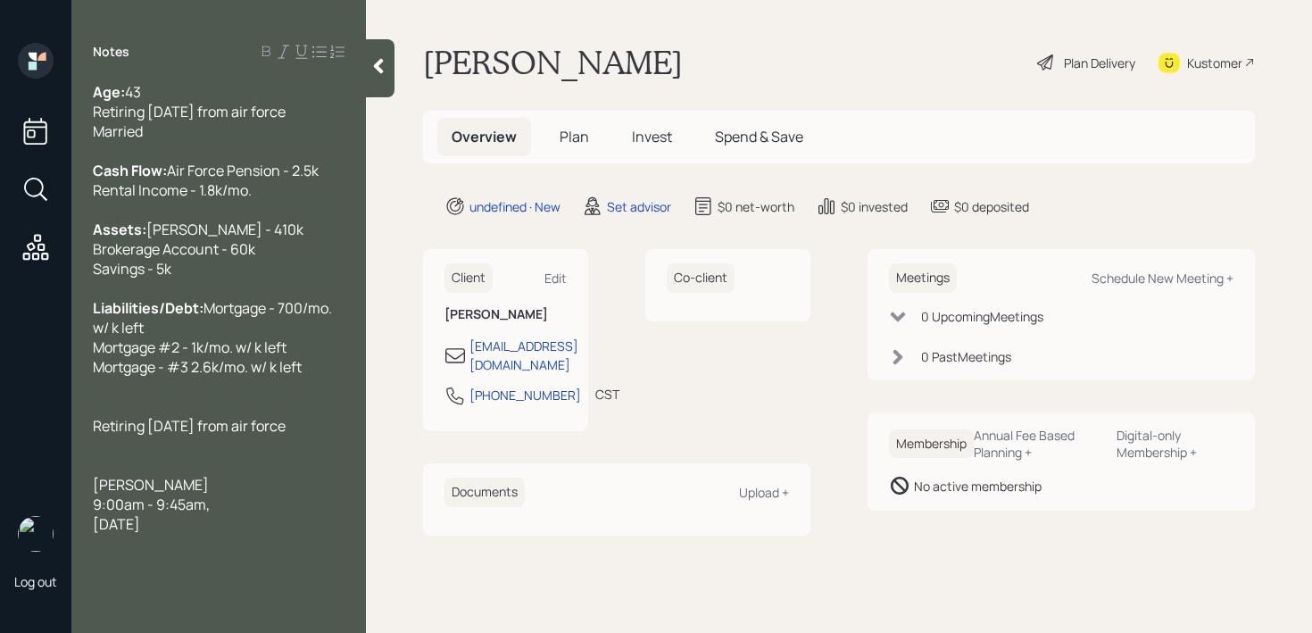
click at [315, 436] on div "Retiring in 2 weeks from air force" at bounding box center [219, 426] width 252 height 20
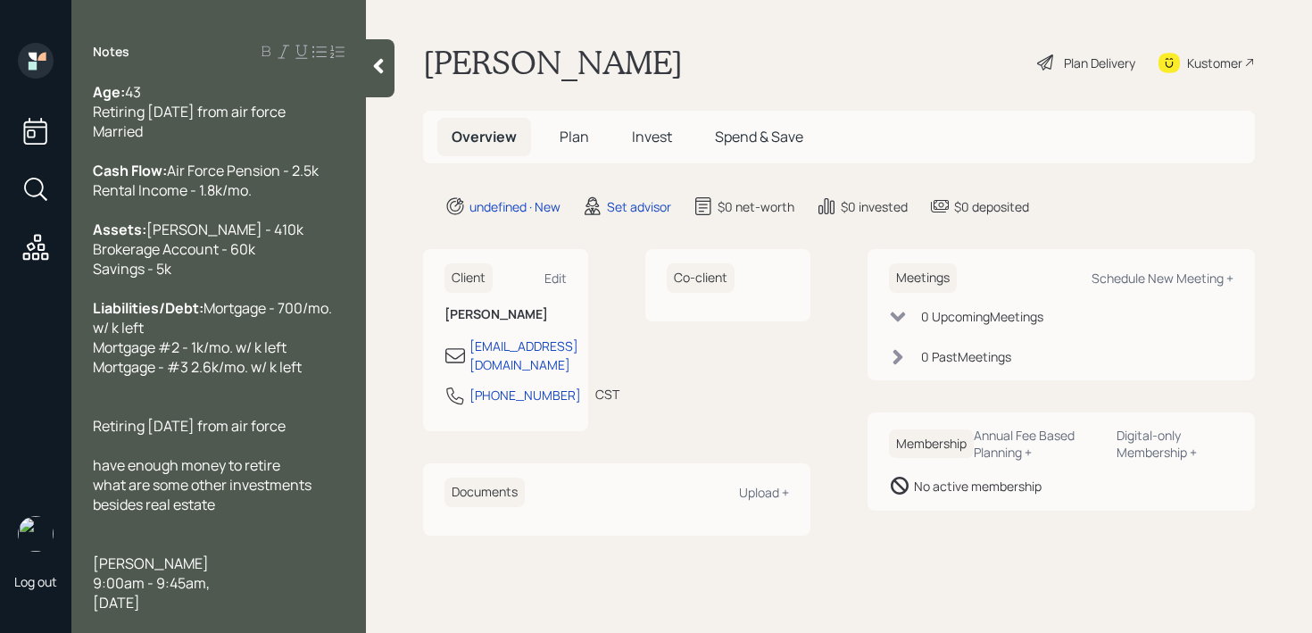
scroll to position [39, 0]
click at [554, 281] on div "Edit" at bounding box center [556, 278] width 22 height 17
select select "America/Chicago"
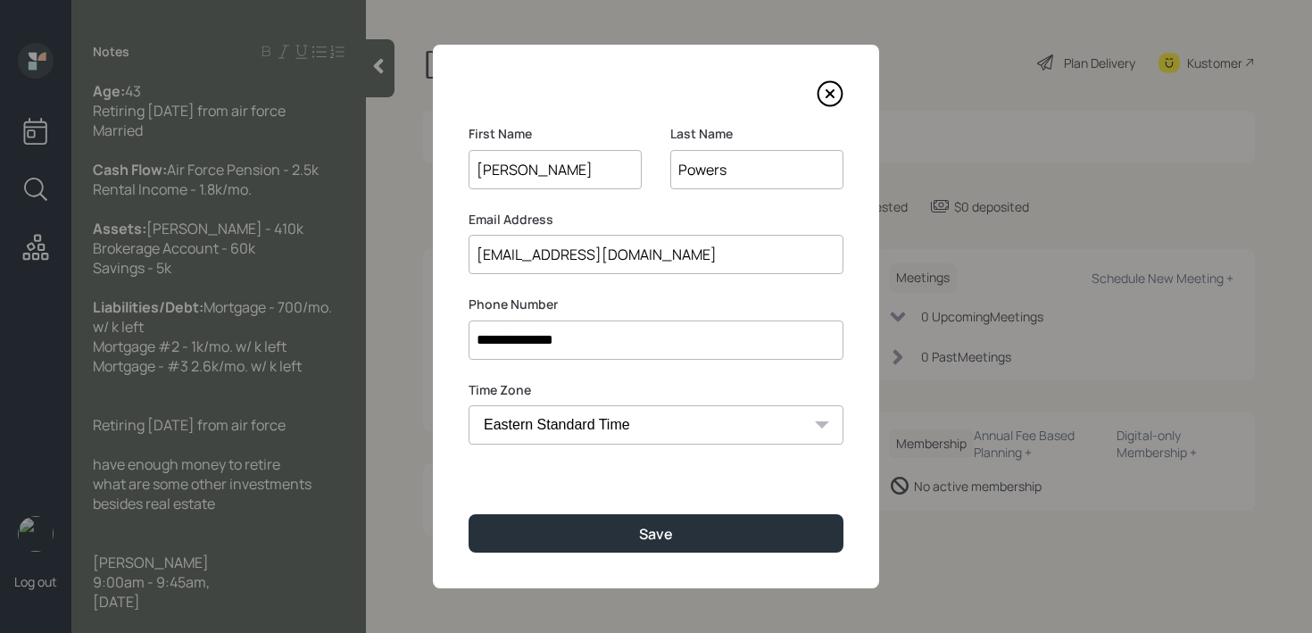
drag, startPoint x: 642, startPoint y: 255, endPoint x: 401, endPoint y: 255, distance: 241.0
click at [401, 255] on div "**********" at bounding box center [656, 316] width 1312 height 633
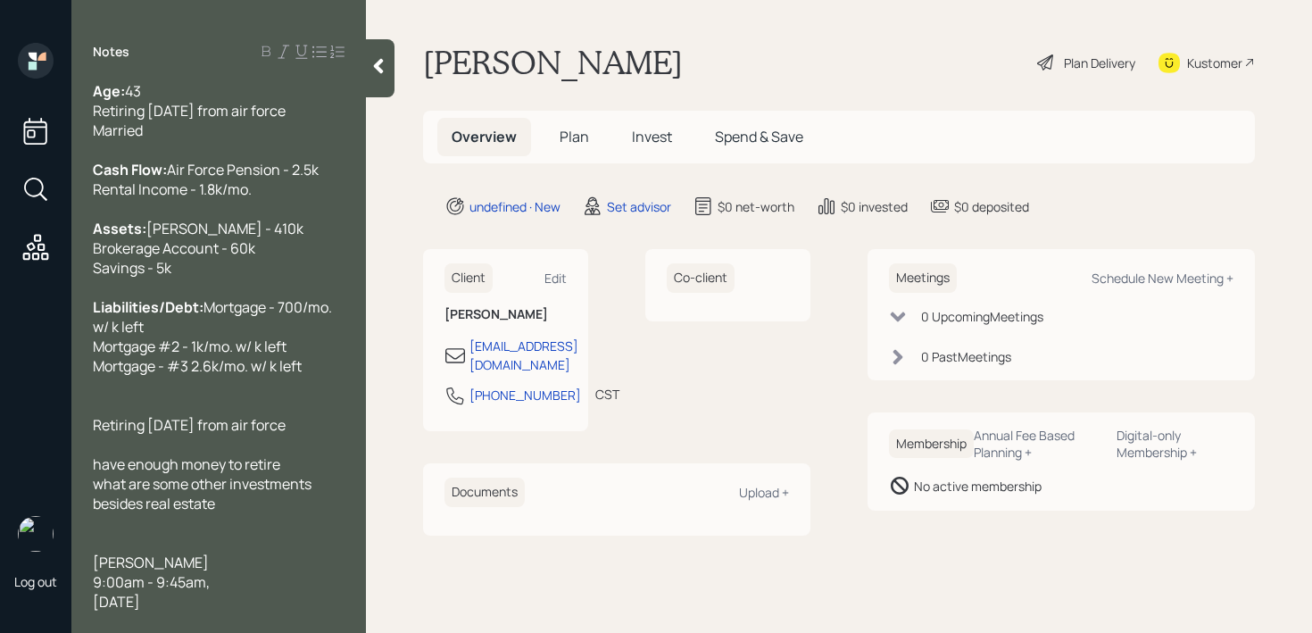
drag, startPoint x: 300, startPoint y: 611, endPoint x: 62, endPoint y: 556, distance: 243.6
click at [62, 556] on div "Log out Notes Age: 43 Retiring in 2 weeks from air force Married Cash Flow: Air…" at bounding box center [656, 316] width 1312 height 633
click at [285, 475] on div "have enough money to retire" at bounding box center [219, 465] width 252 height 20
click at [316, 416] on div at bounding box center [219, 406] width 252 height 20
click at [311, 436] on div "Retiring in 2 weeks from air force" at bounding box center [219, 426] width 252 height 20
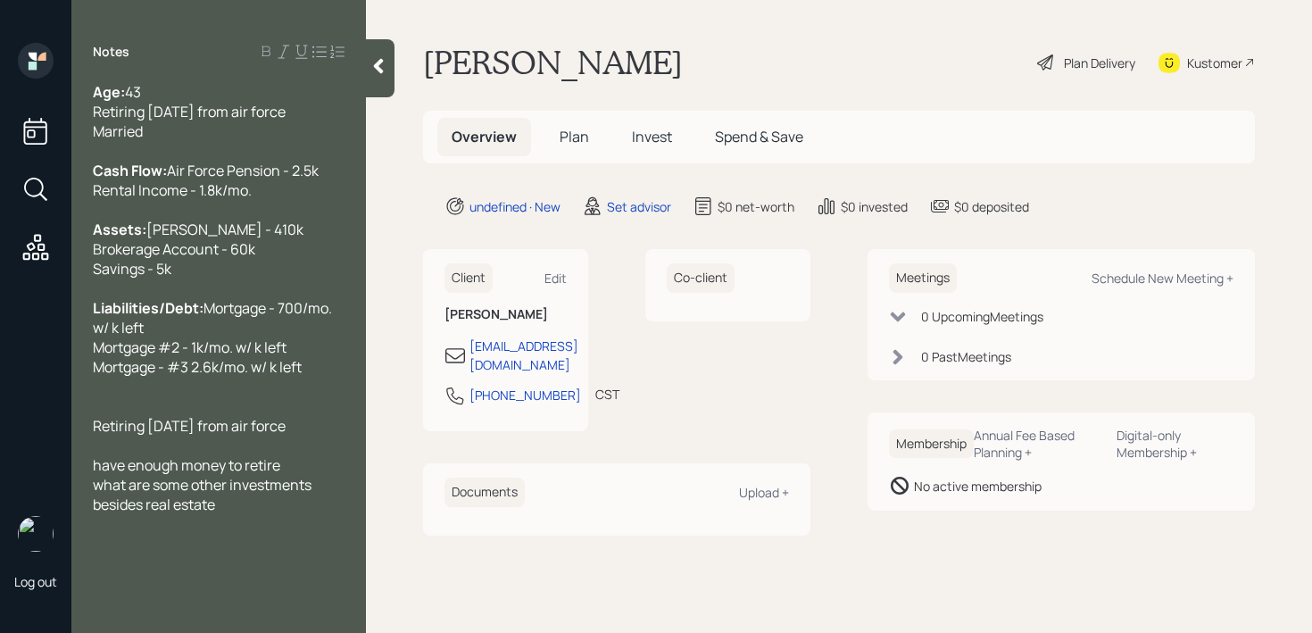
click at [174, 436] on span "Retiring in 2 weeks from air force" at bounding box center [189, 426] width 193 height 20
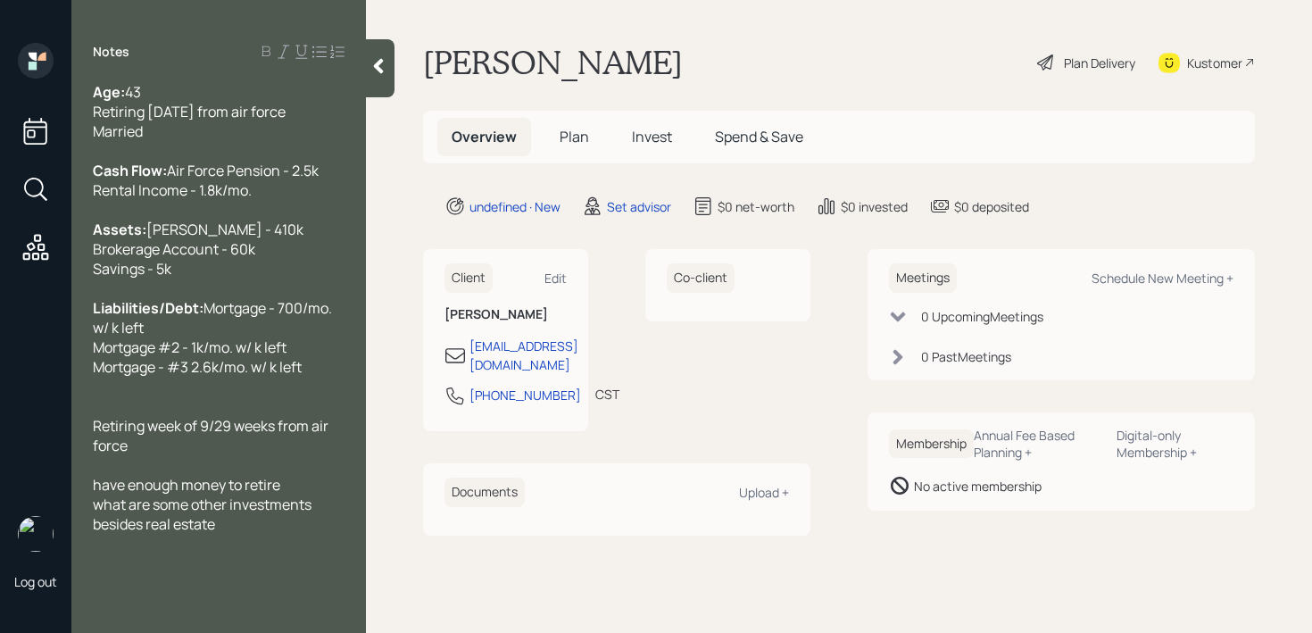
click at [279, 455] on span "Retiring week of 9/29 weeks from air force" at bounding box center [212, 435] width 238 height 39
click at [328, 436] on div "Retiring week of 9/29 from Air Force" at bounding box center [219, 426] width 252 height 20
